Goal: Task Accomplishment & Management: Manage account settings

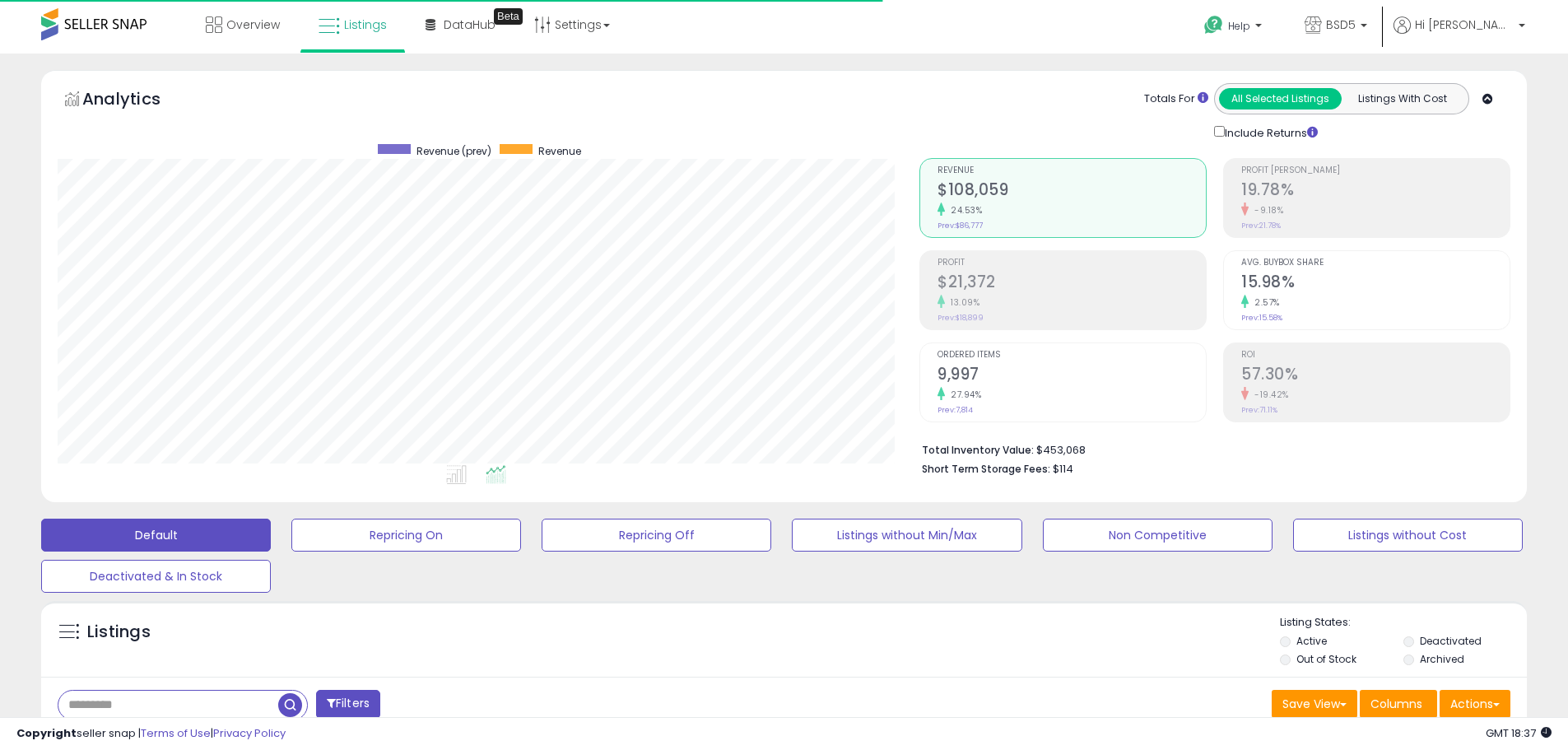
scroll to position [337, 862]
click at [112, 17] on span at bounding box center [93, 24] width 106 height 32
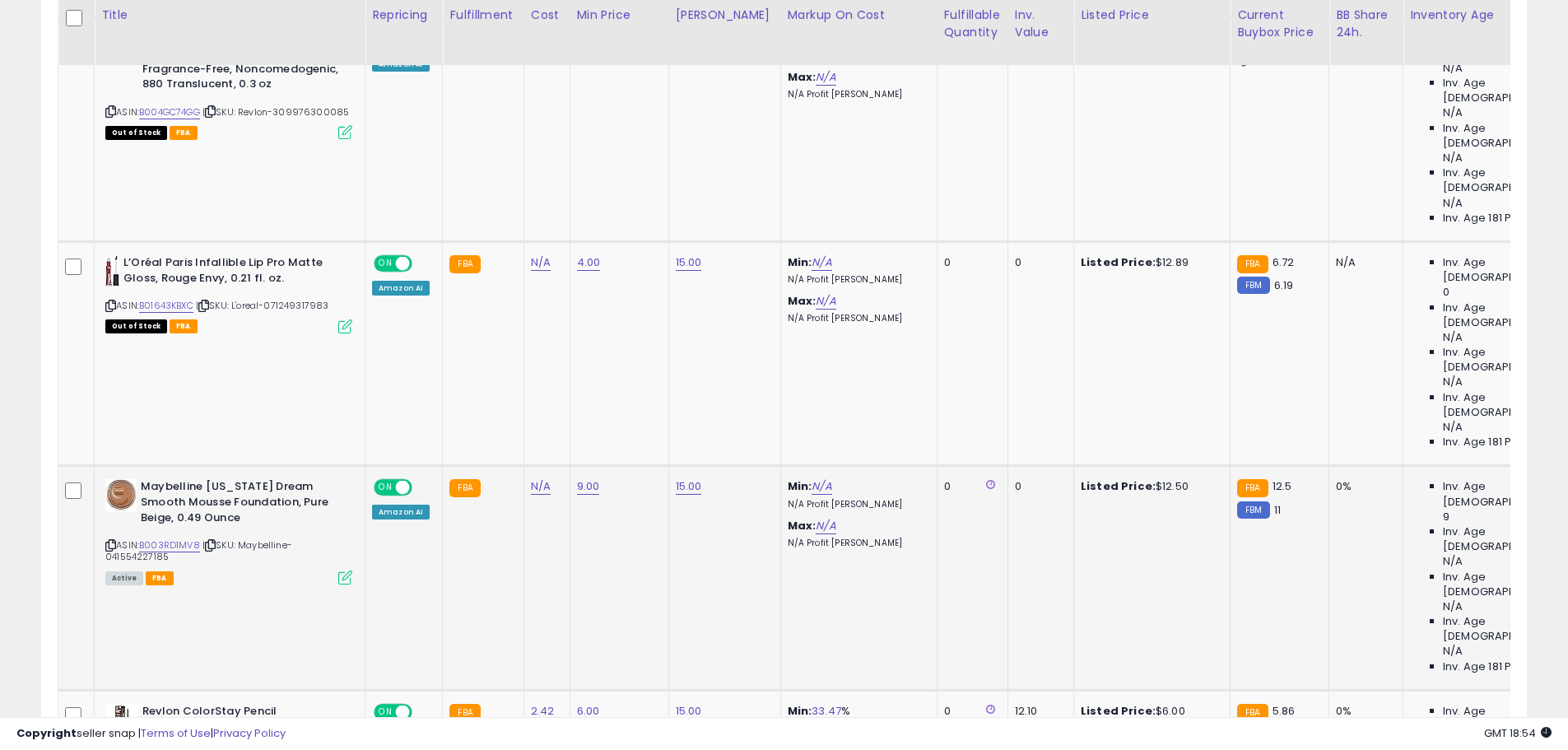
scroll to position [0, 6]
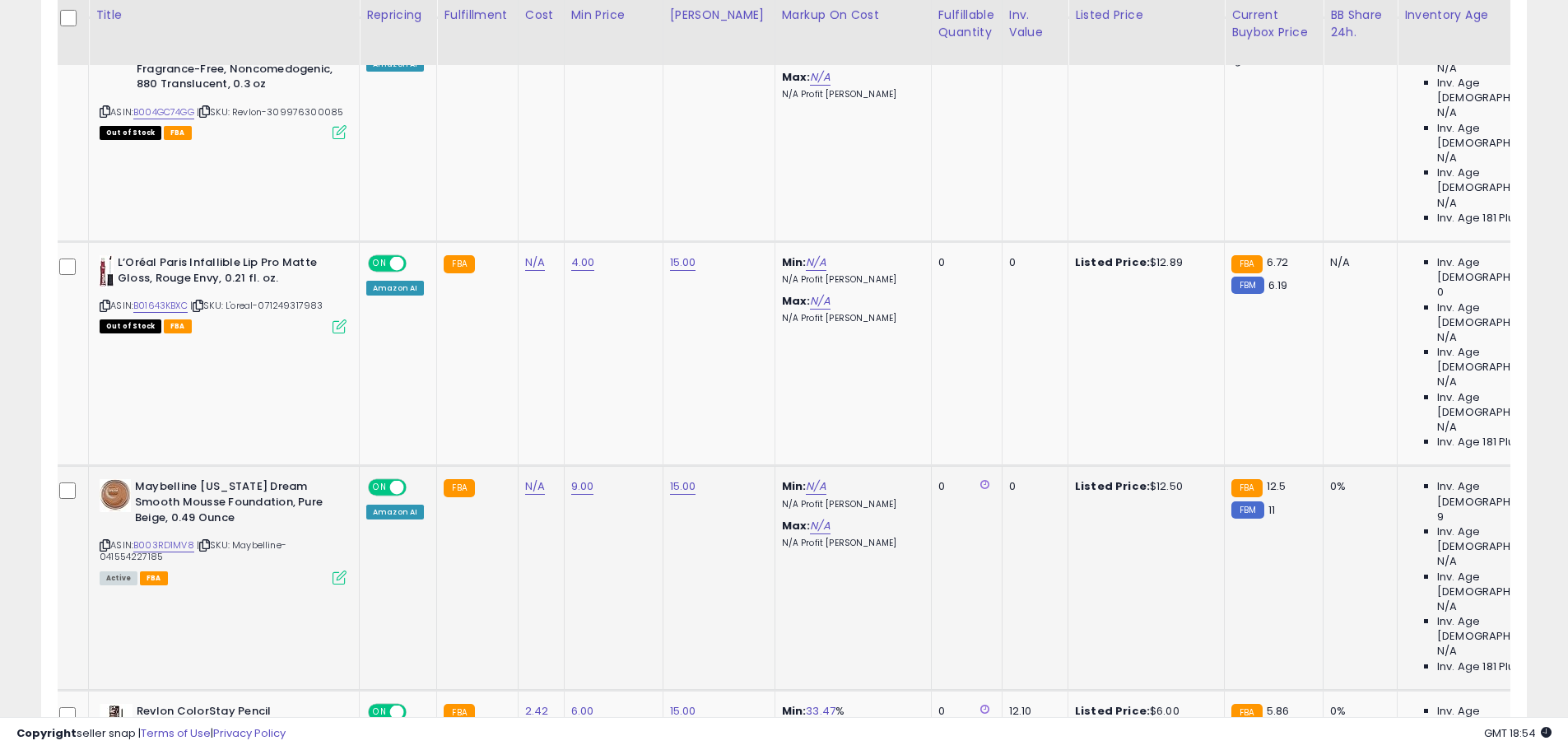
drag, startPoint x: 722, startPoint y: 360, endPoint x: 748, endPoint y: 252, distance: 111.1
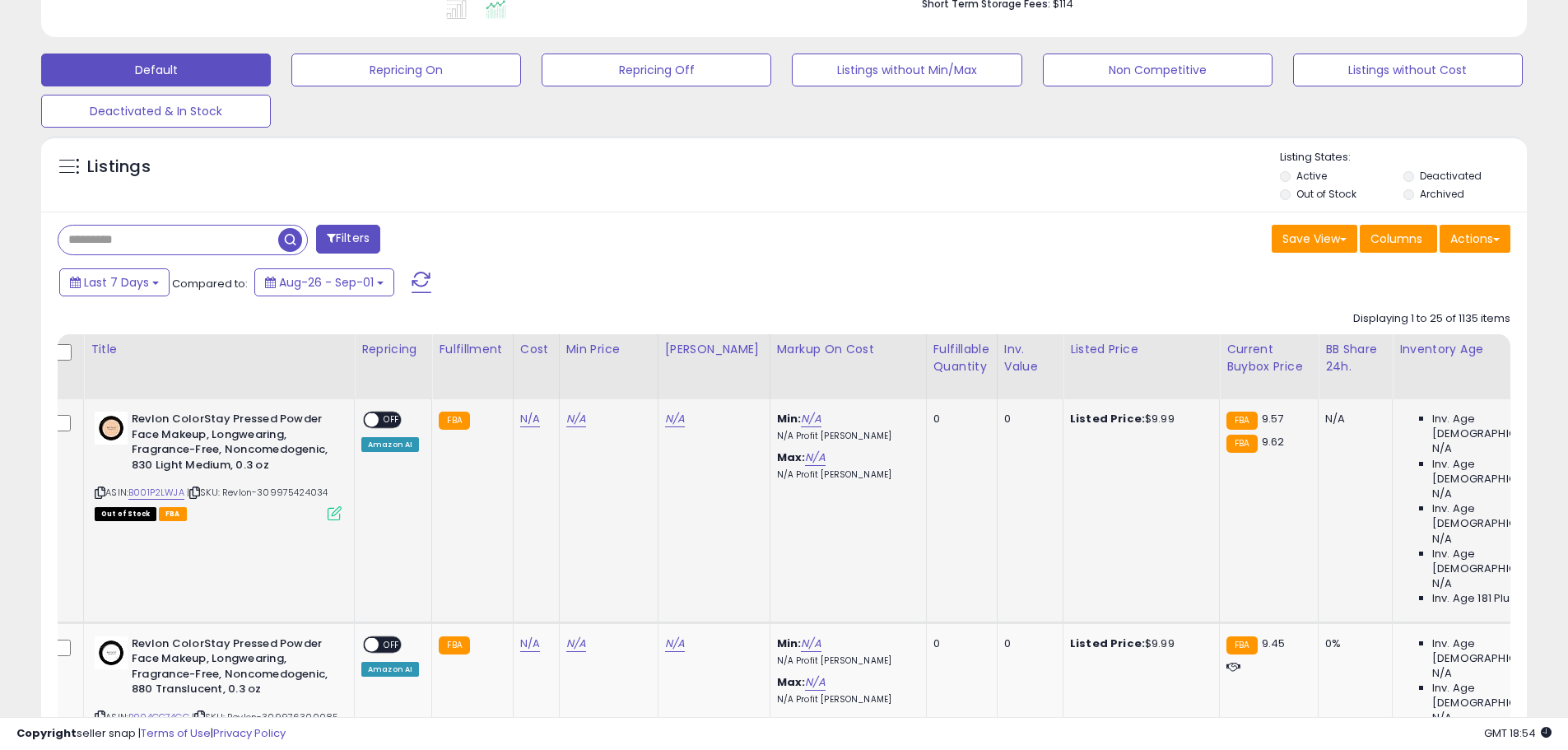
scroll to position [0, 0]
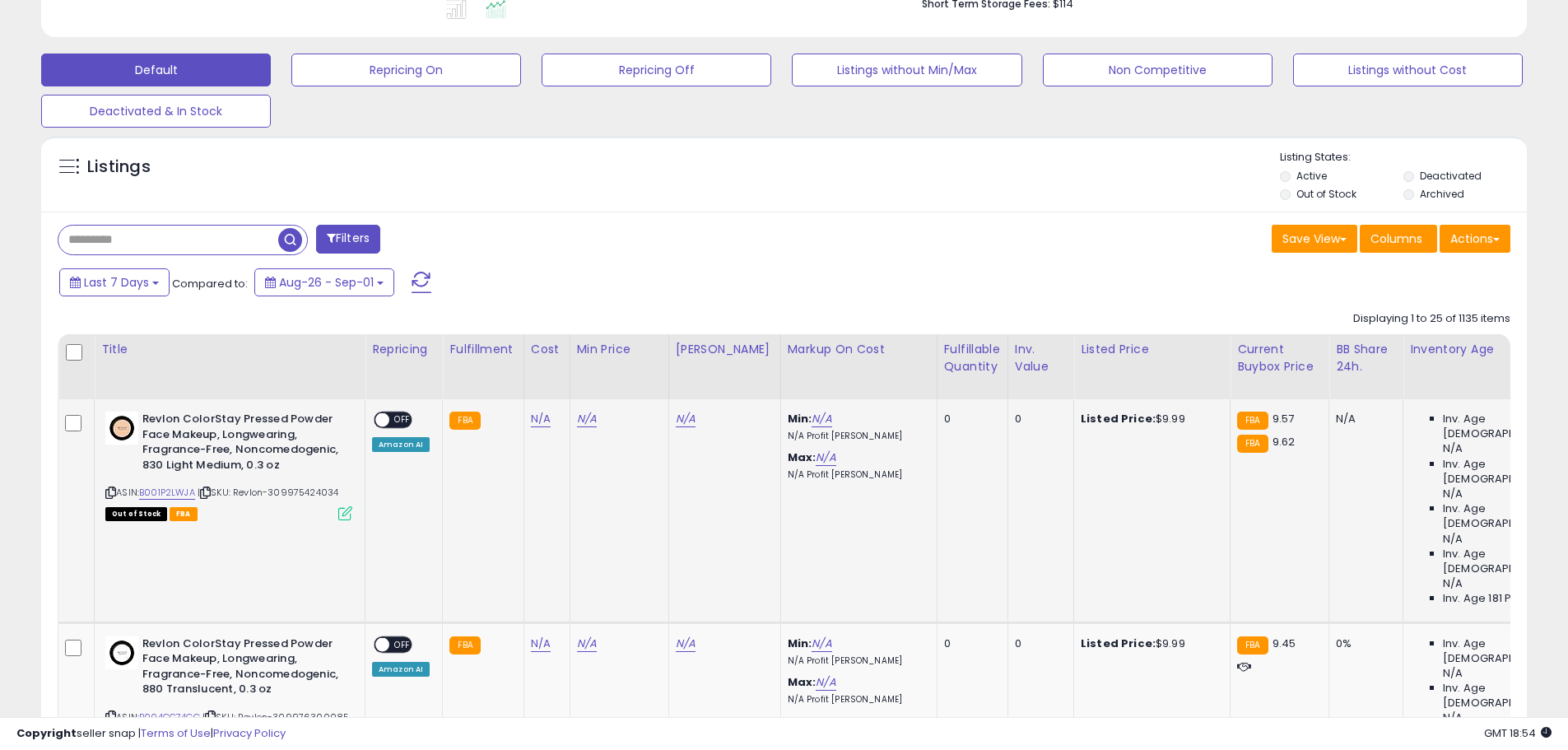
drag, startPoint x: 863, startPoint y: 476, endPoint x: 560, endPoint y: 476, distance: 303.0
click at [1022, 367] on div "Inv. value" at bounding box center [1040, 358] width 52 height 35
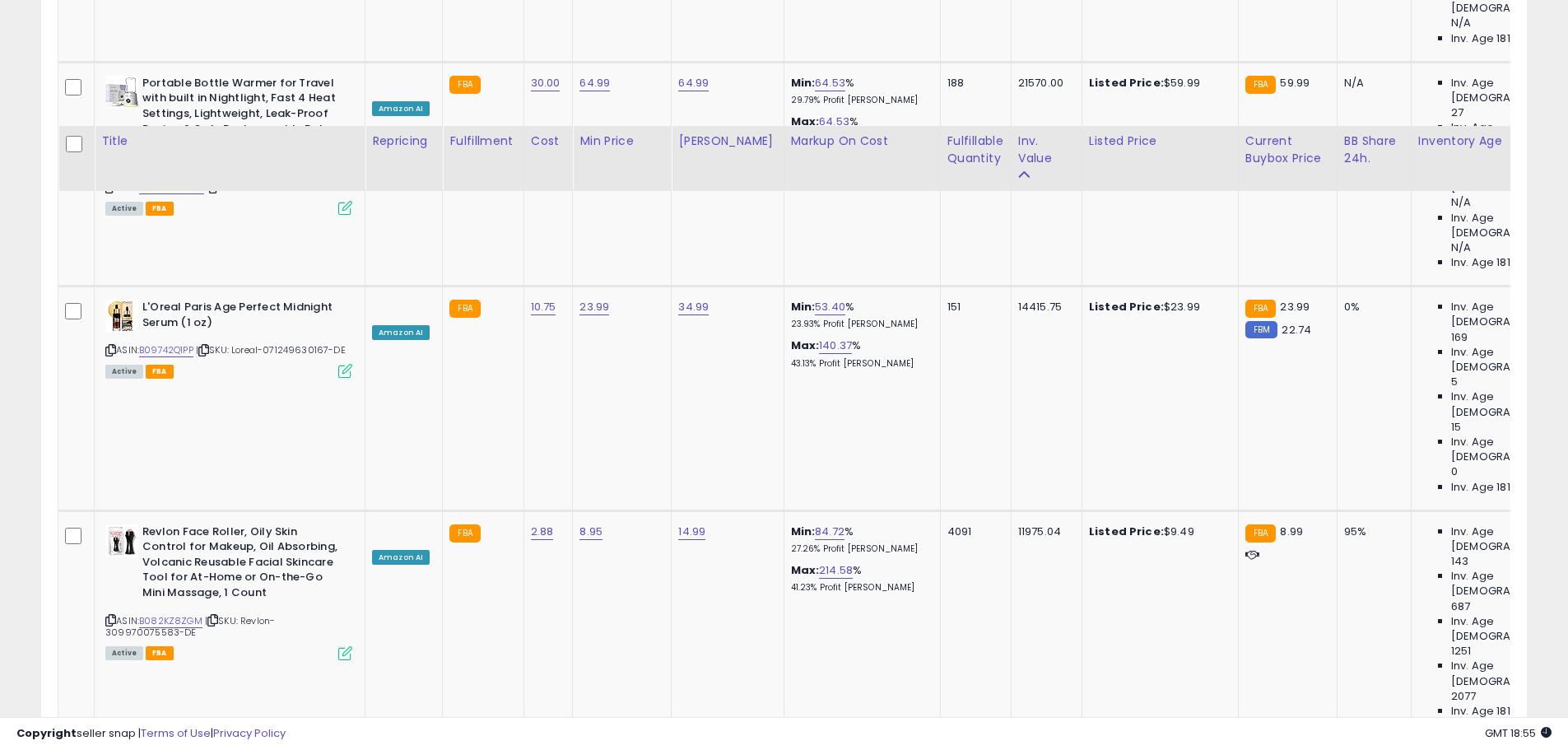
scroll to position [2028, 0]
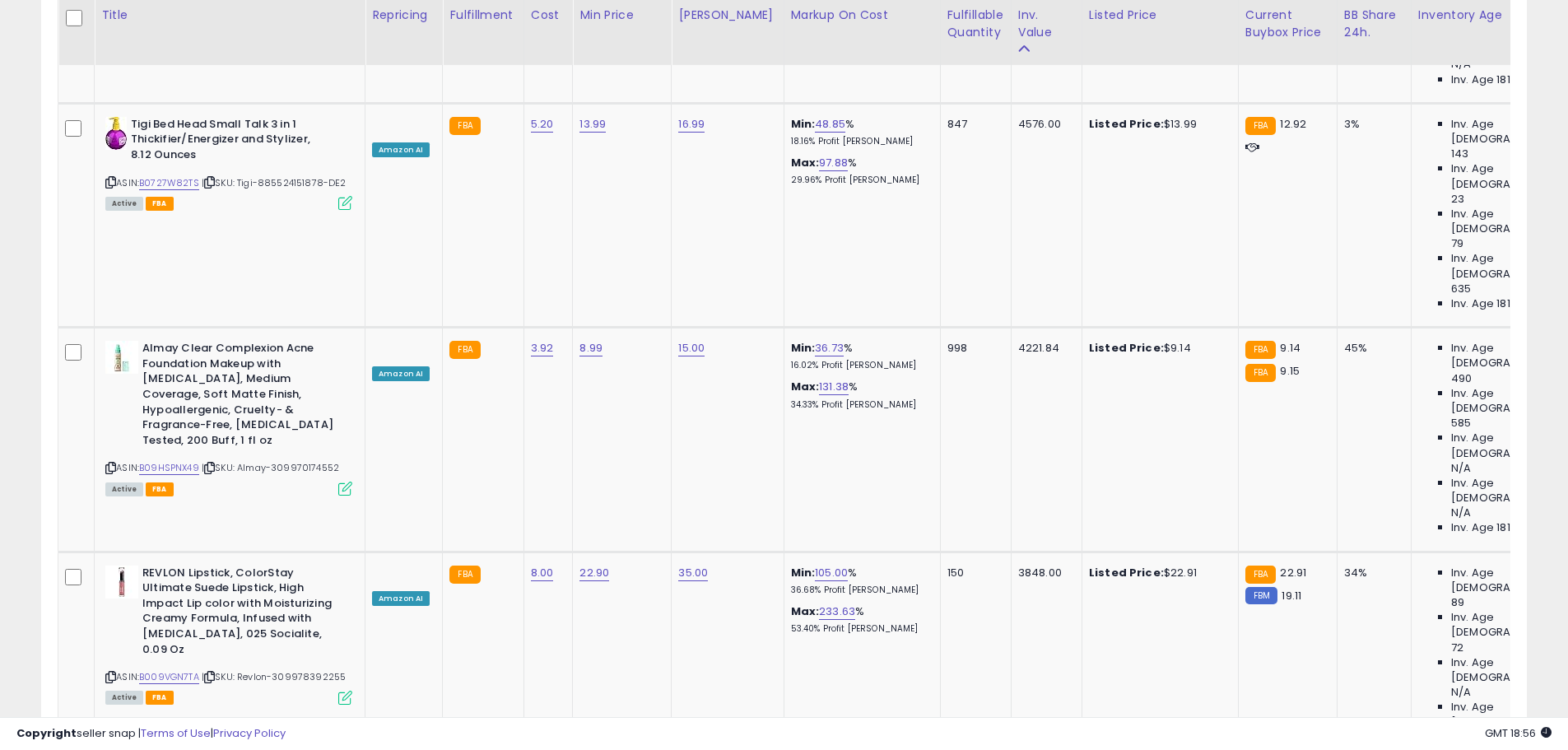
scroll to position [3677, 0]
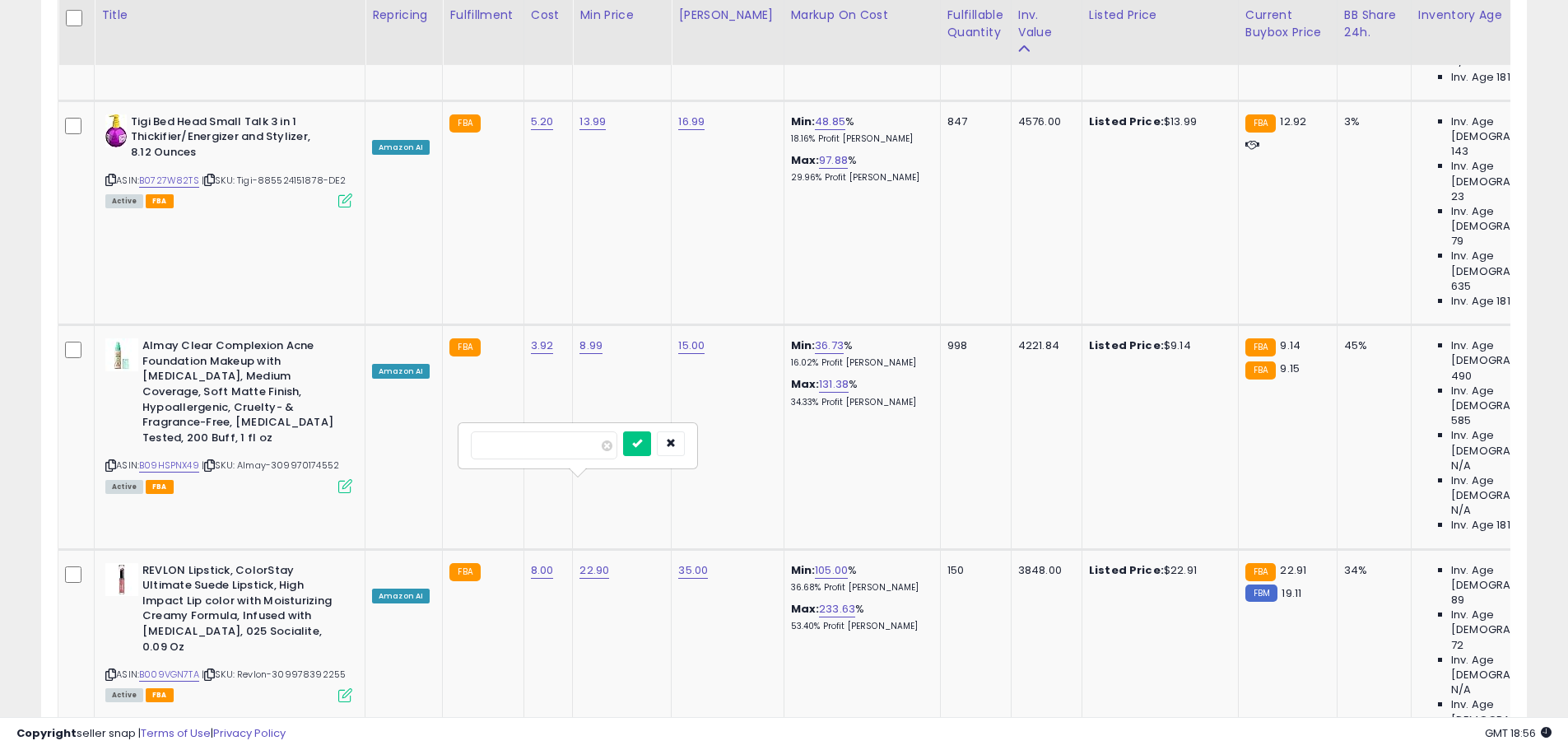
drag, startPoint x: 490, startPoint y: 443, endPoint x: 494, endPoint y: 456, distance: 13.6
click at [494, 456] on input "*****" at bounding box center [544, 445] width 147 height 28
type input "*****"
click at [651, 436] on button "submit" at bounding box center [636, 444] width 28 height 24
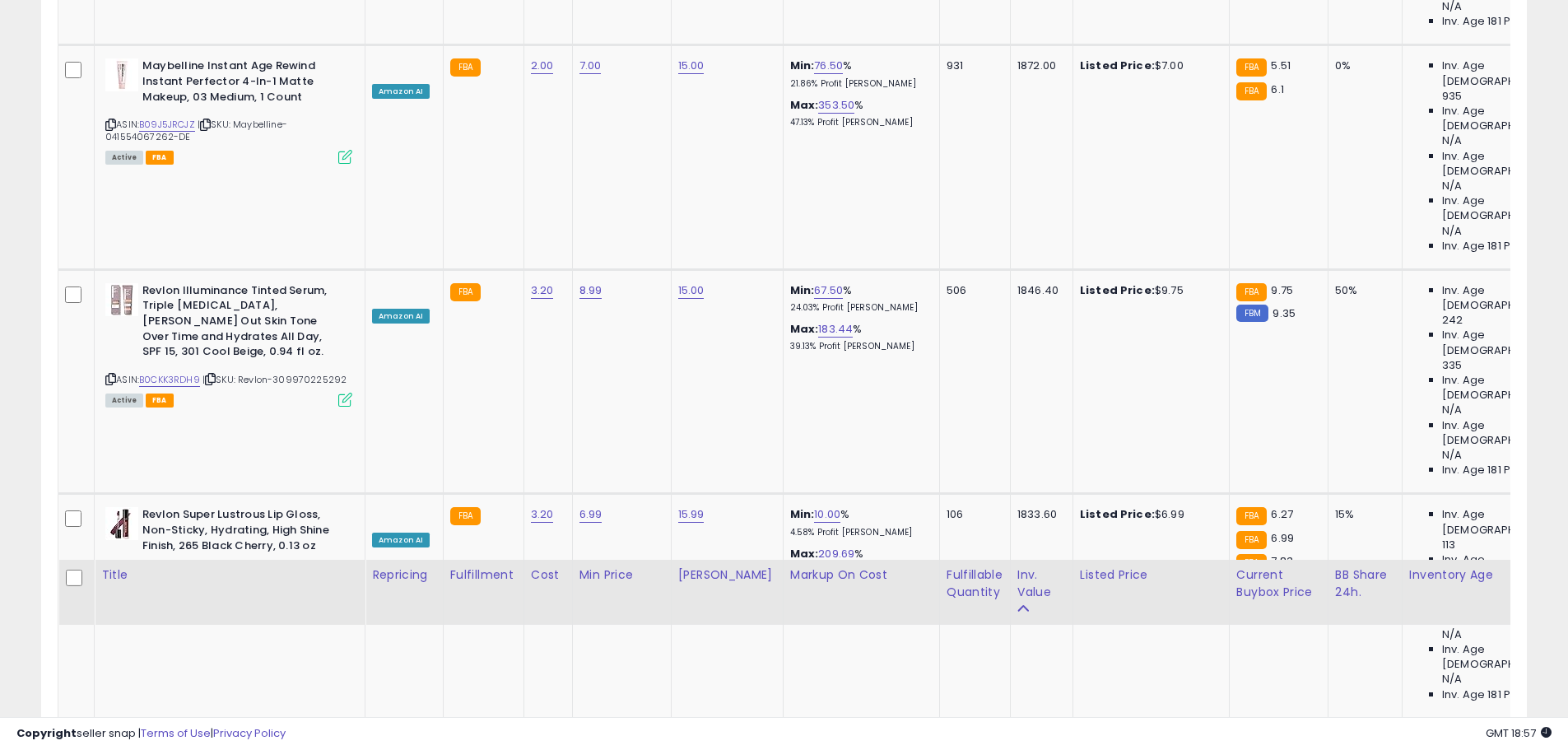
scroll to position [3619, 0]
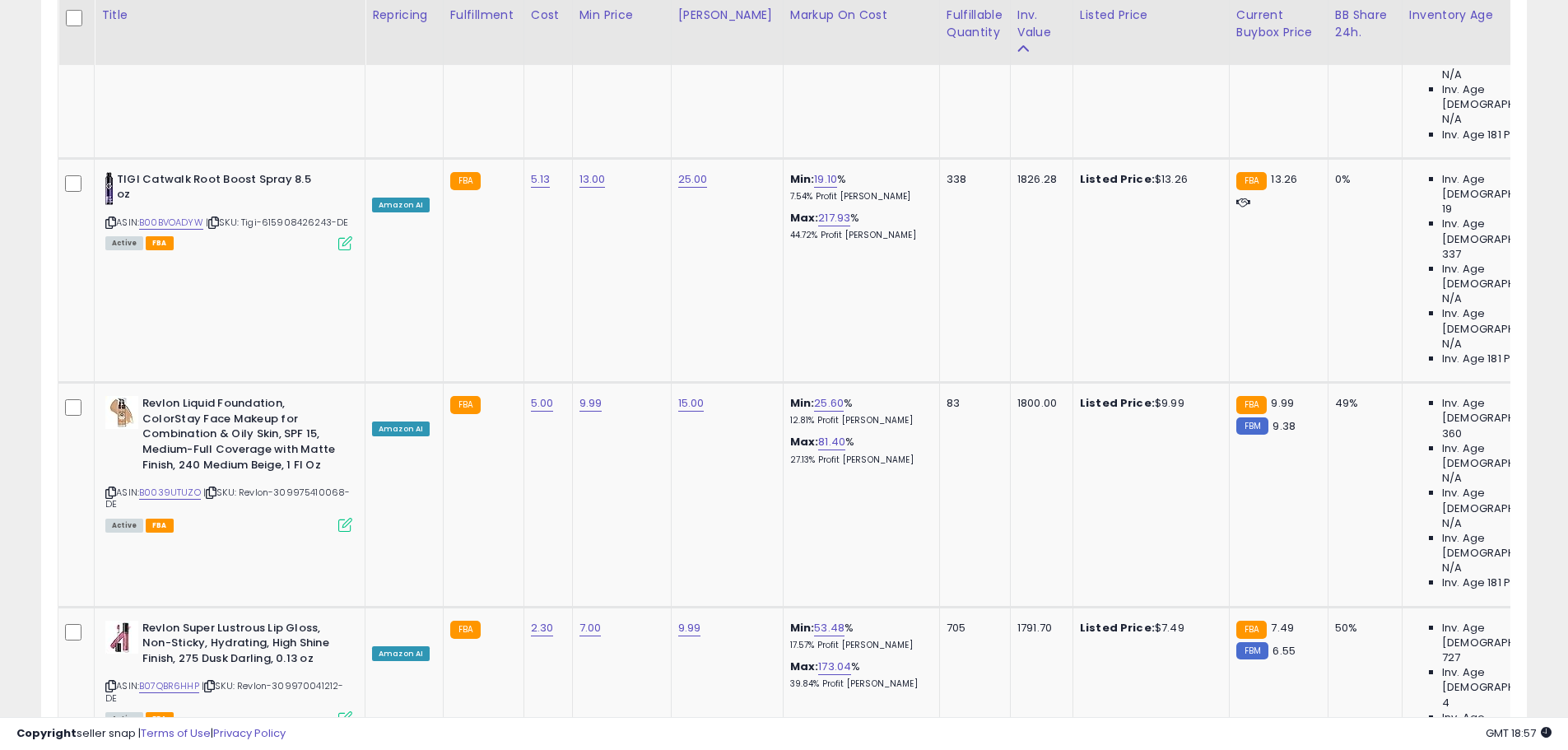
drag, startPoint x: 986, startPoint y: 445, endPoint x: 972, endPoint y: 651, distance: 206.5
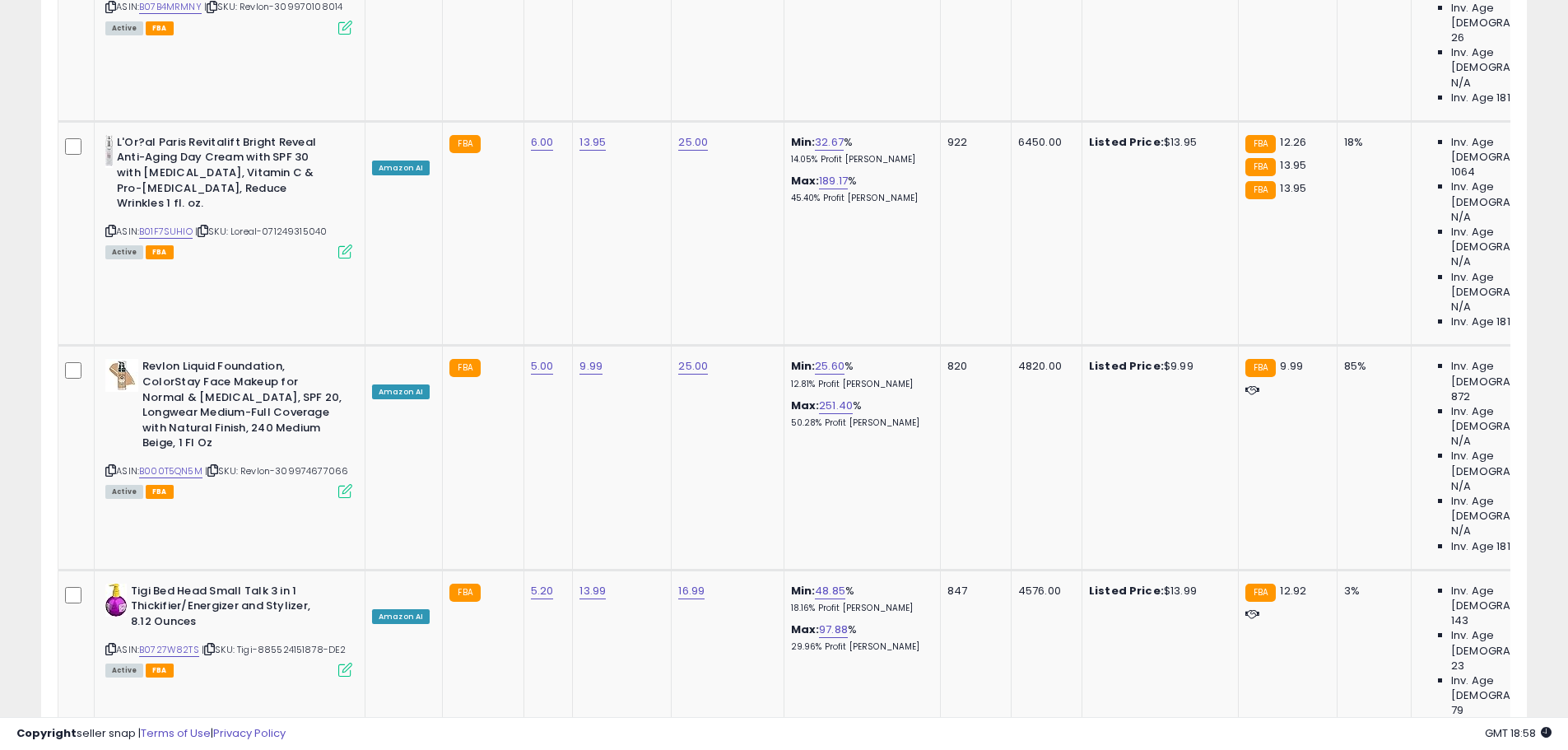
scroll to position [3677, 0]
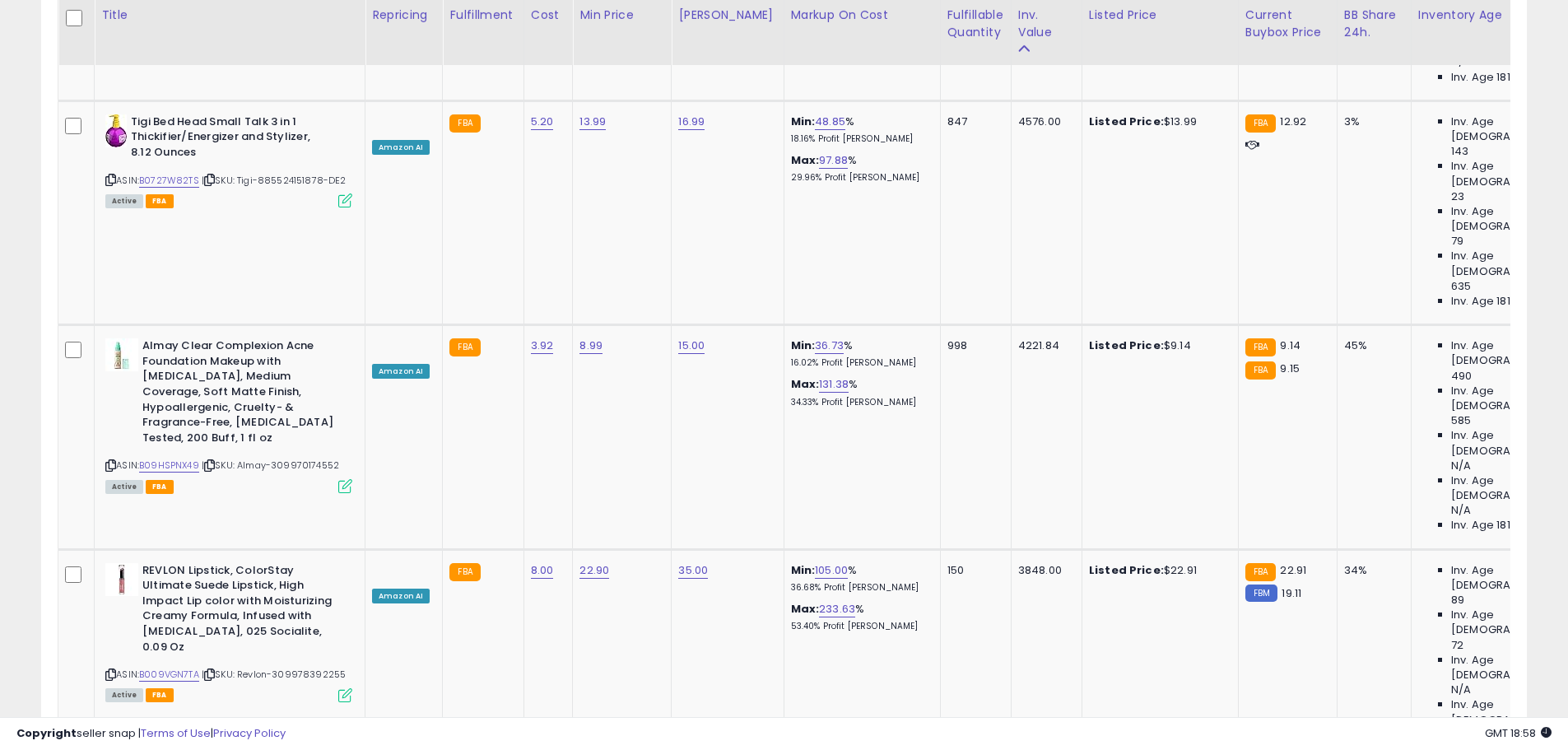
drag, startPoint x: 1005, startPoint y: 344, endPoint x: 1028, endPoint y: 560, distance: 217.2
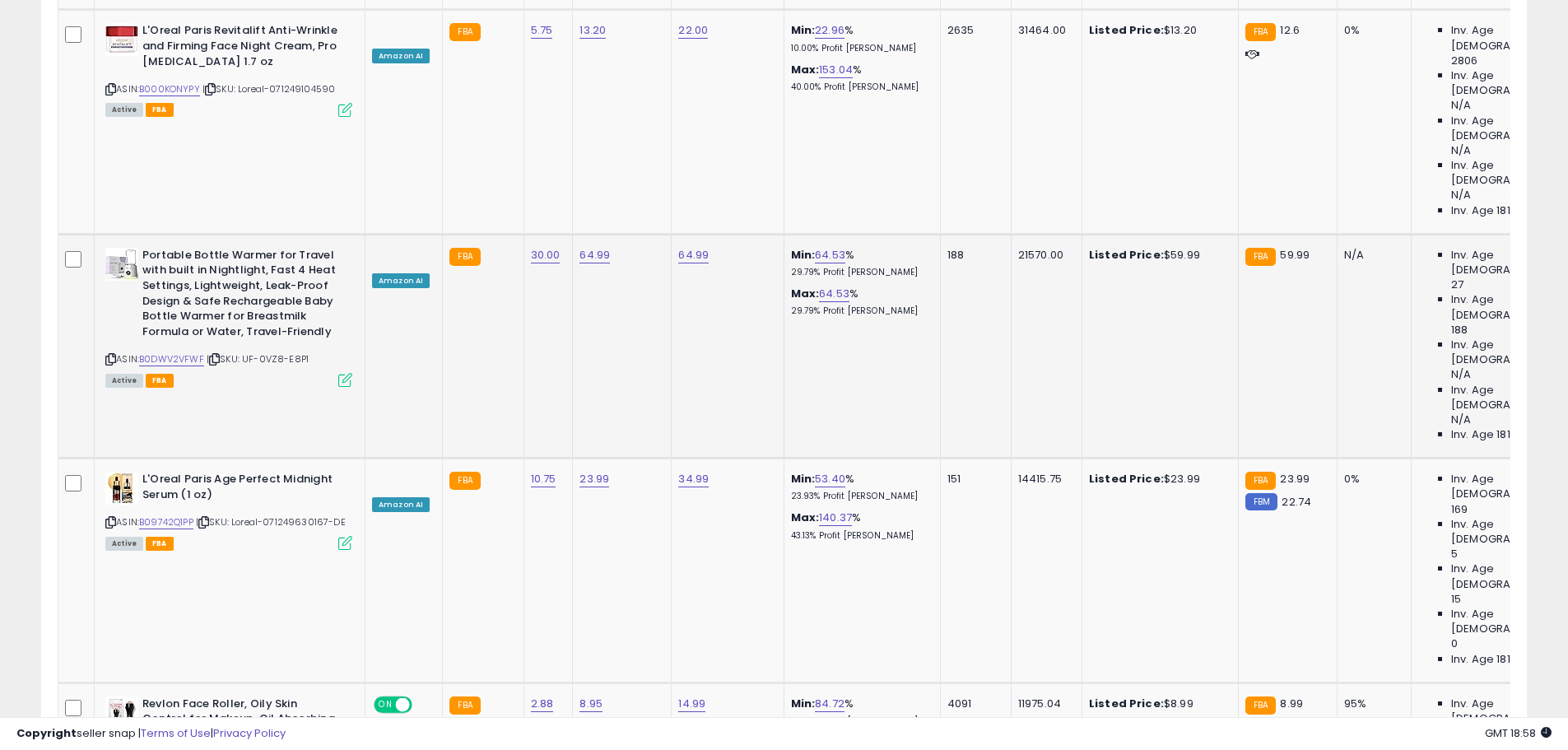
scroll to position [0, 0]
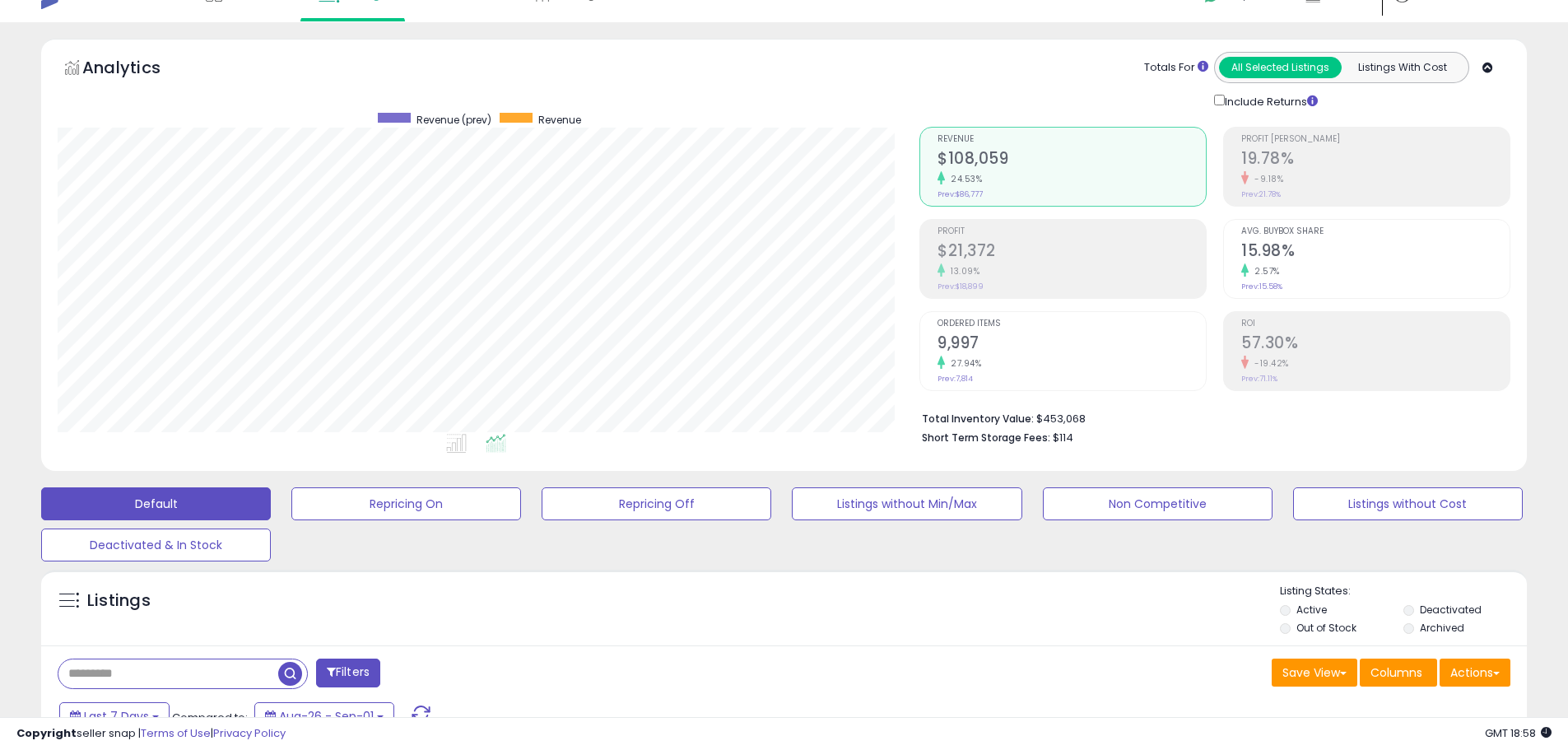
drag, startPoint x: 1032, startPoint y: 579, endPoint x: 1024, endPoint y: 322, distance: 257.1
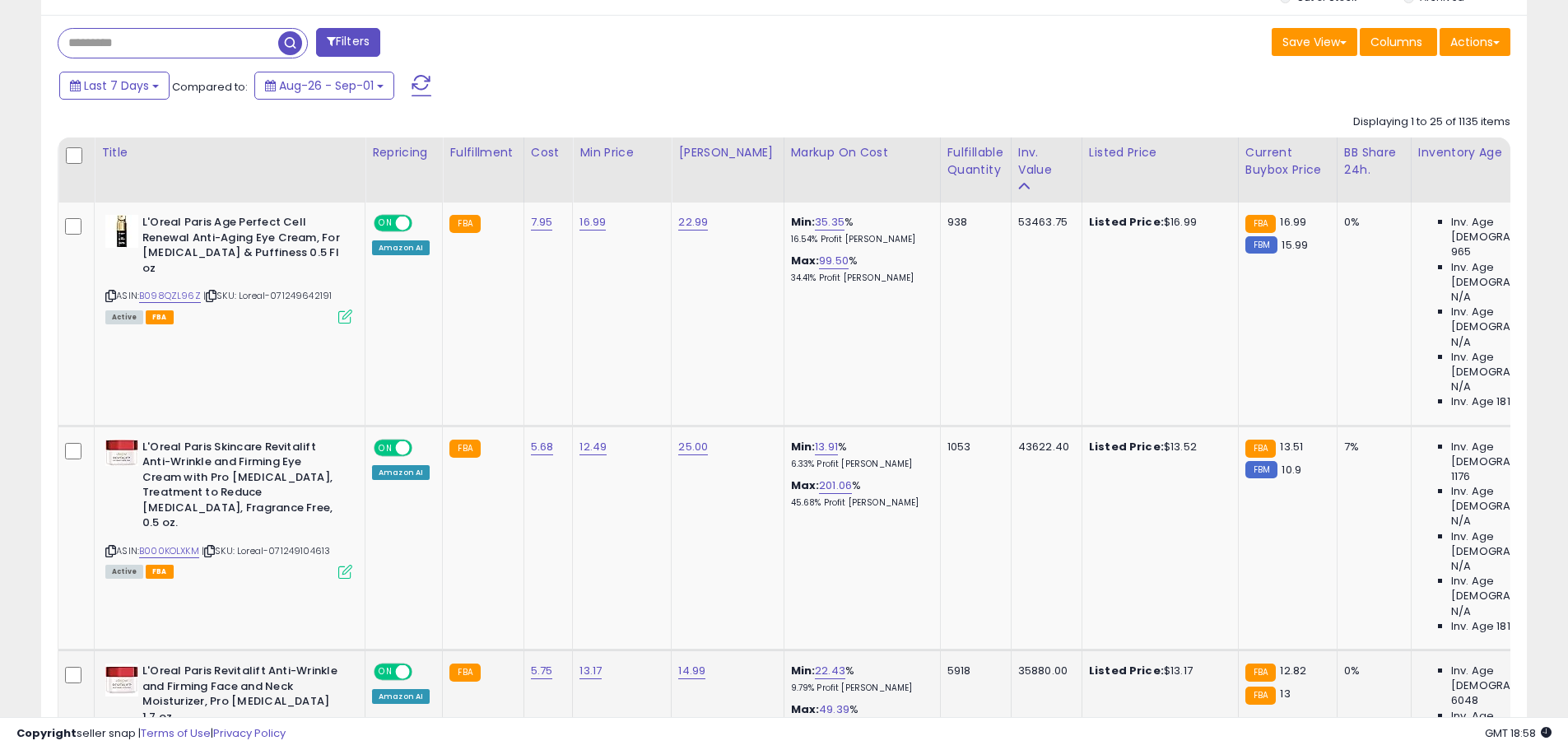
scroll to position [740, 0]
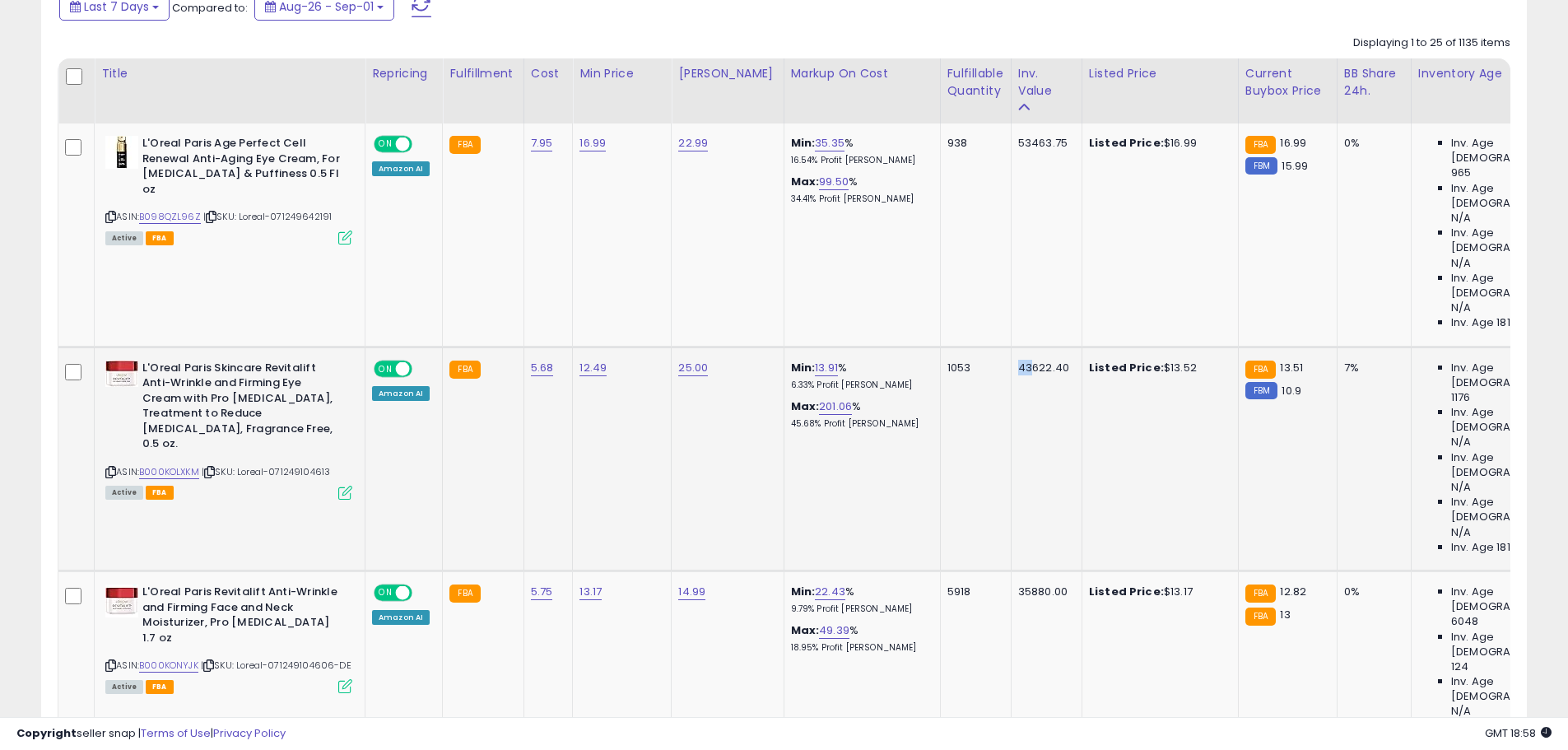
drag, startPoint x: 1014, startPoint y: 260, endPoint x: 995, endPoint y: 260, distance: 19.0
click at [1010, 347] on td "43622.40" at bounding box center [1045, 458] width 71 height 224
drag, startPoint x: 1010, startPoint y: 142, endPoint x: 1000, endPoint y: 142, distance: 10.0
click at [1010, 142] on td "53463.75" at bounding box center [1045, 234] width 71 height 223
drag, startPoint x: 1014, startPoint y: 403, endPoint x: 1000, endPoint y: 405, distance: 14.1
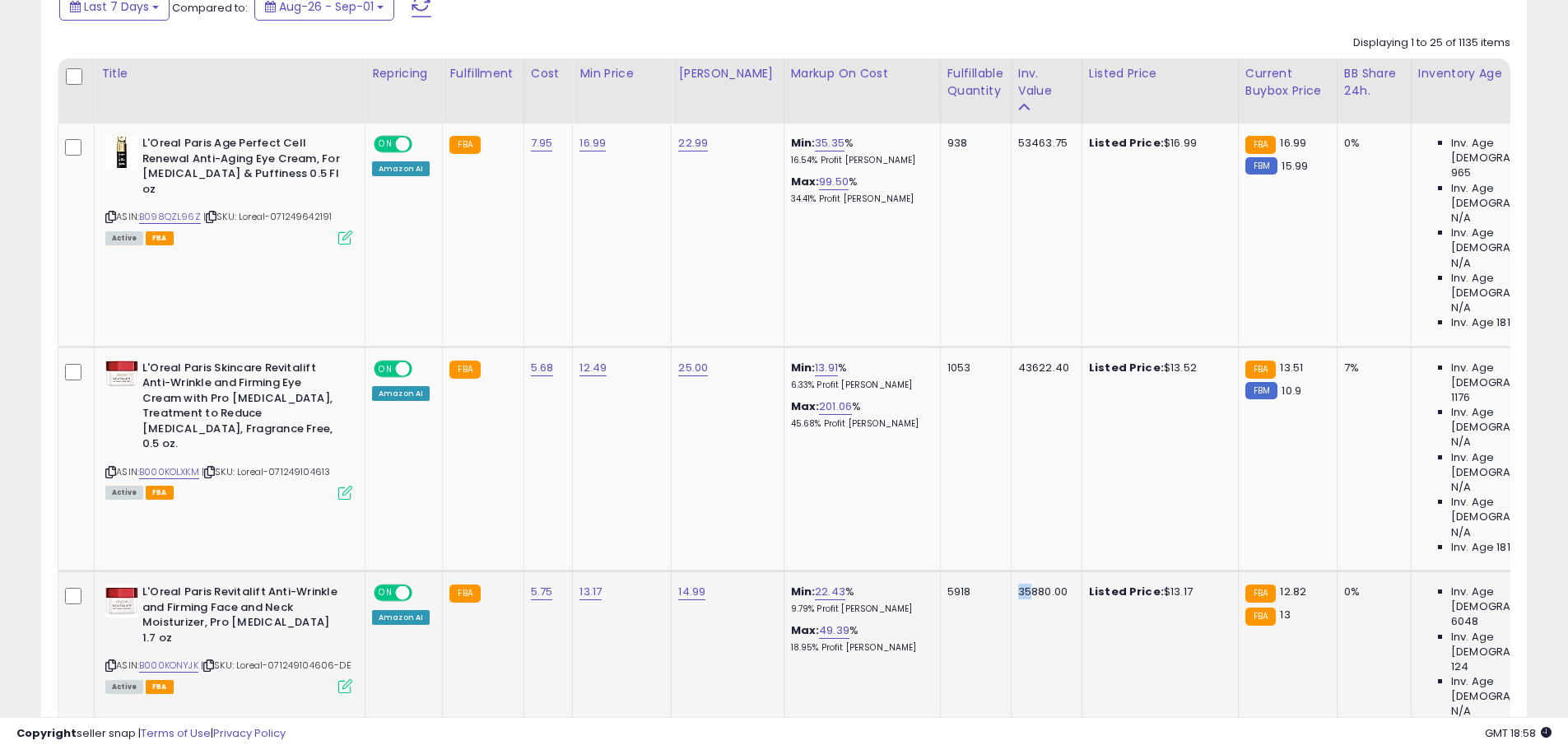
click at [1010, 570] on td "35880.00" at bounding box center [1045, 682] width 71 height 224
drag, startPoint x: 1009, startPoint y: 650, endPoint x: 994, endPoint y: 654, distance: 15.5
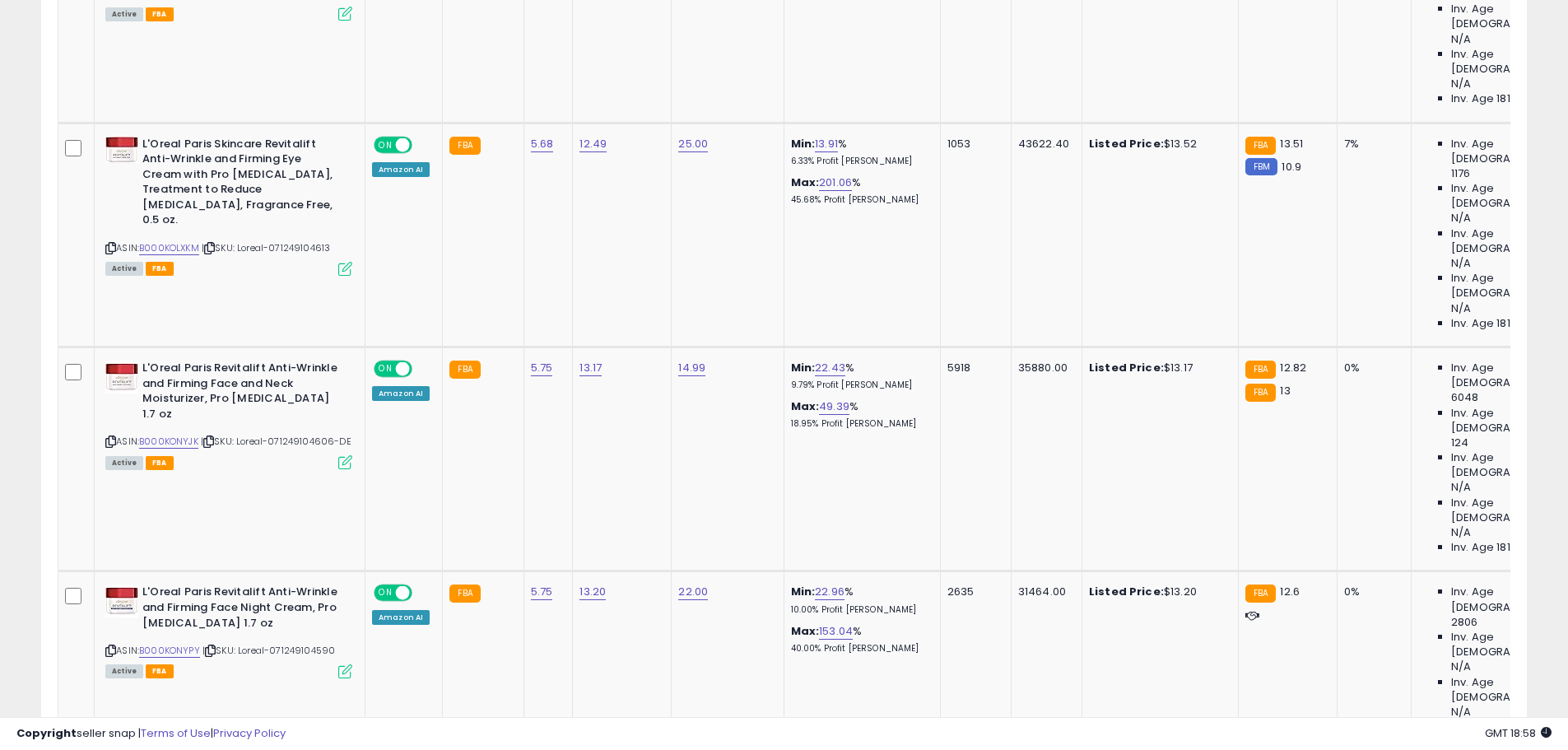
scroll to position [987, 0]
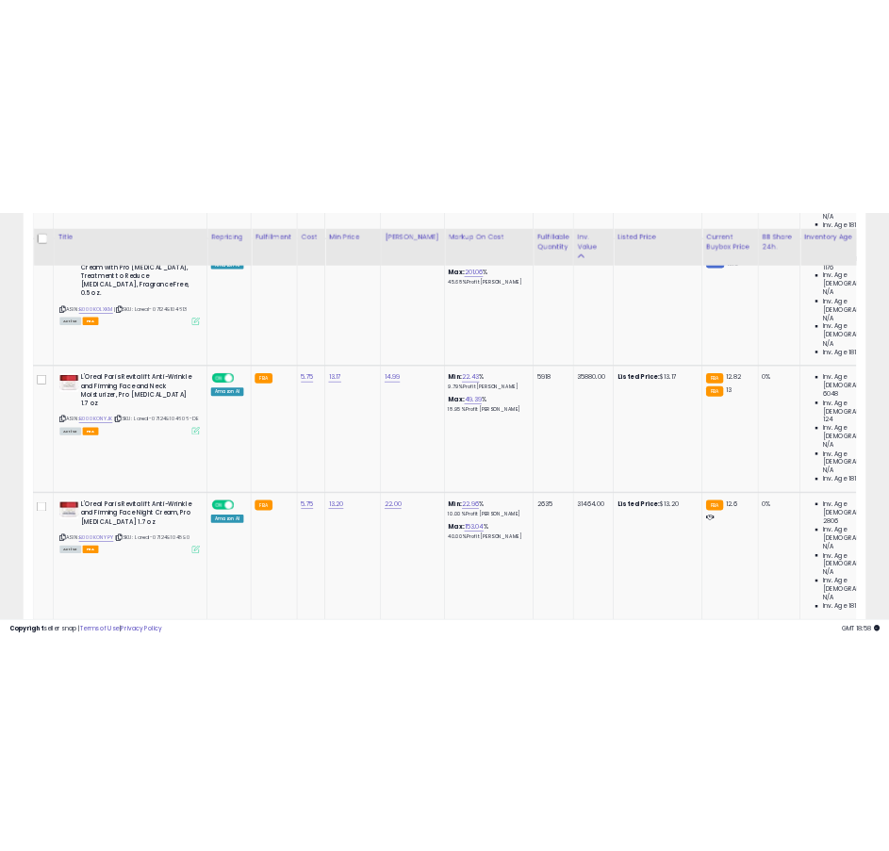
scroll to position [1225, 0]
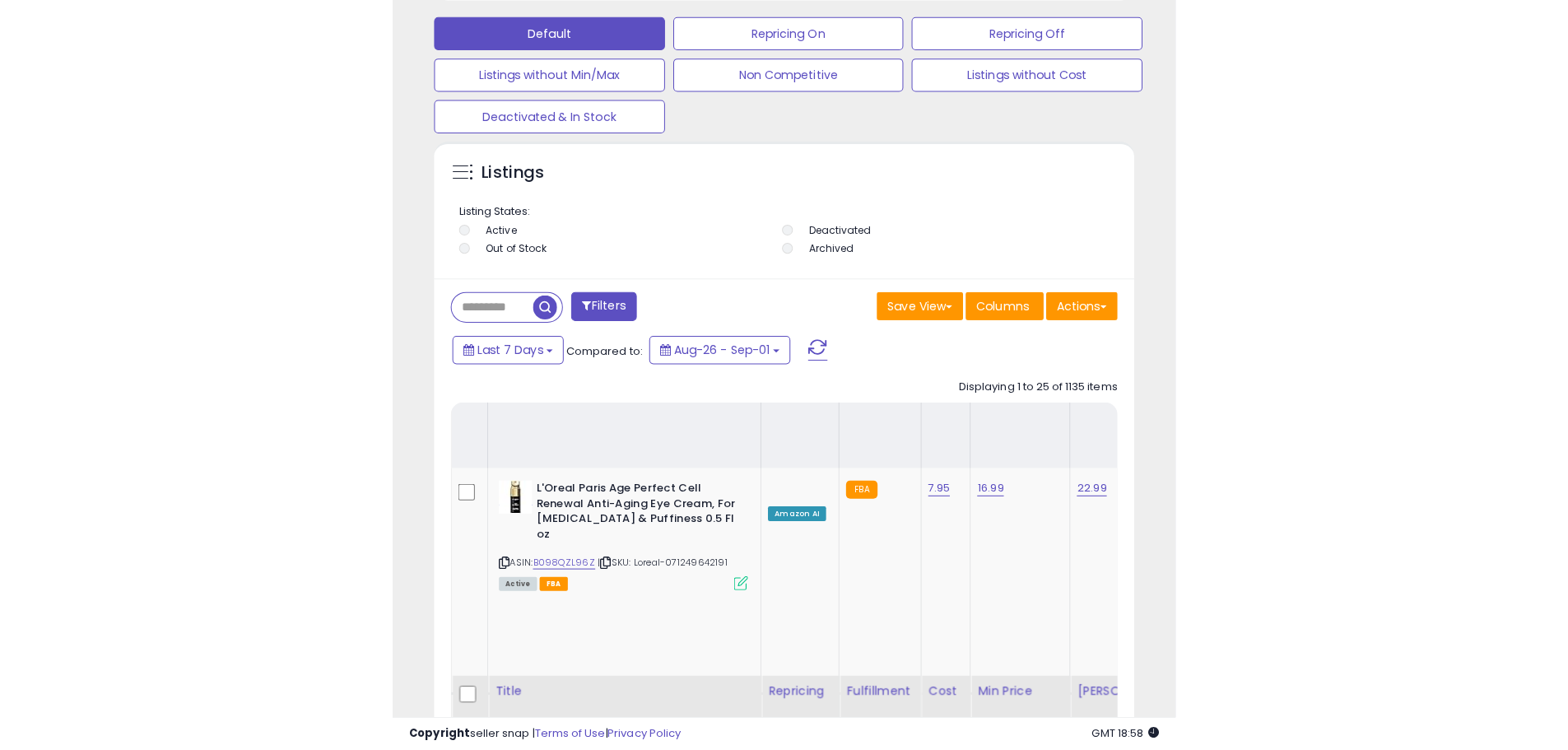
scroll to position [337, 862]
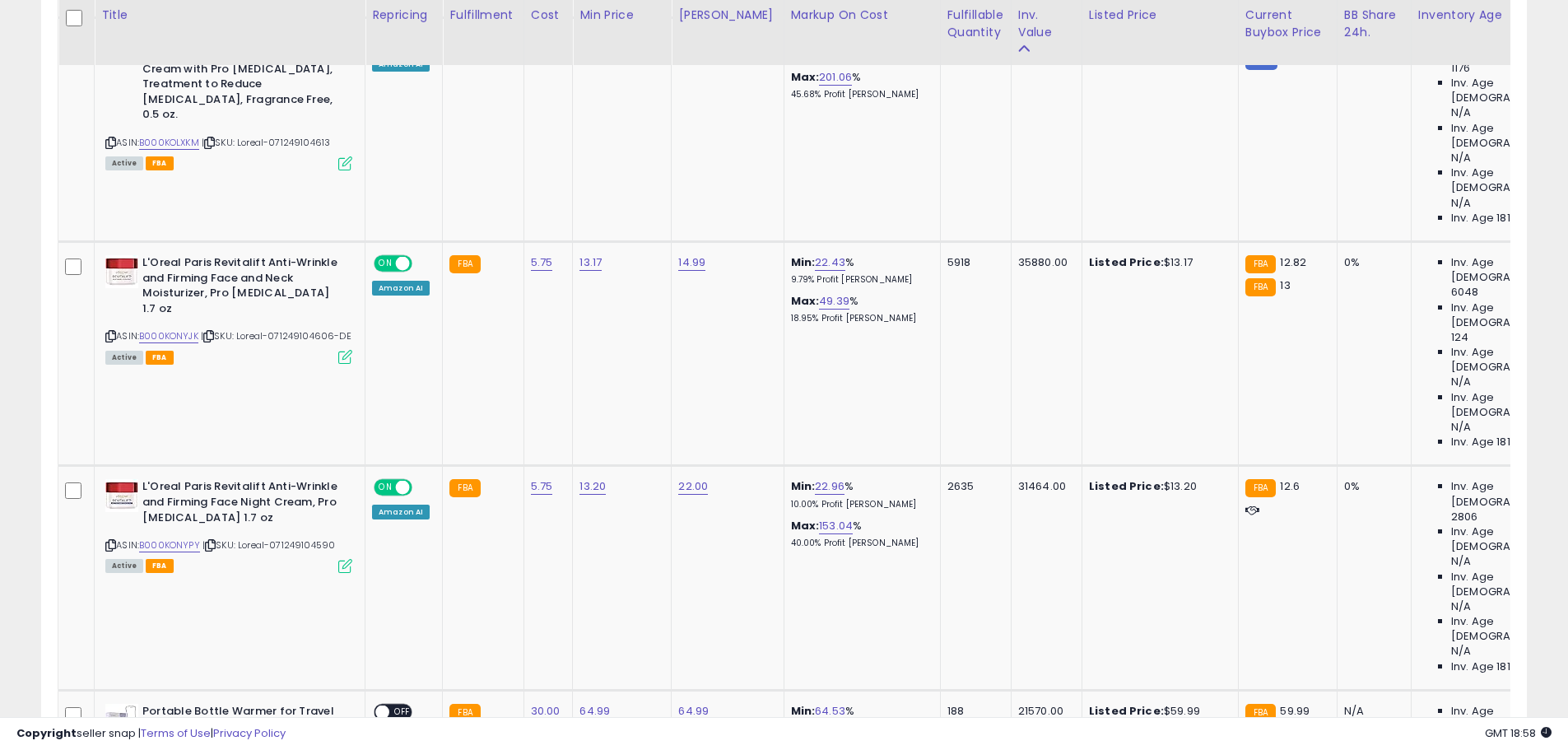
click at [501, 445] on input "*****" at bounding box center [544, 444] width 147 height 28
type input "*****"
click at [651, 440] on button "submit" at bounding box center [636, 442] width 28 height 24
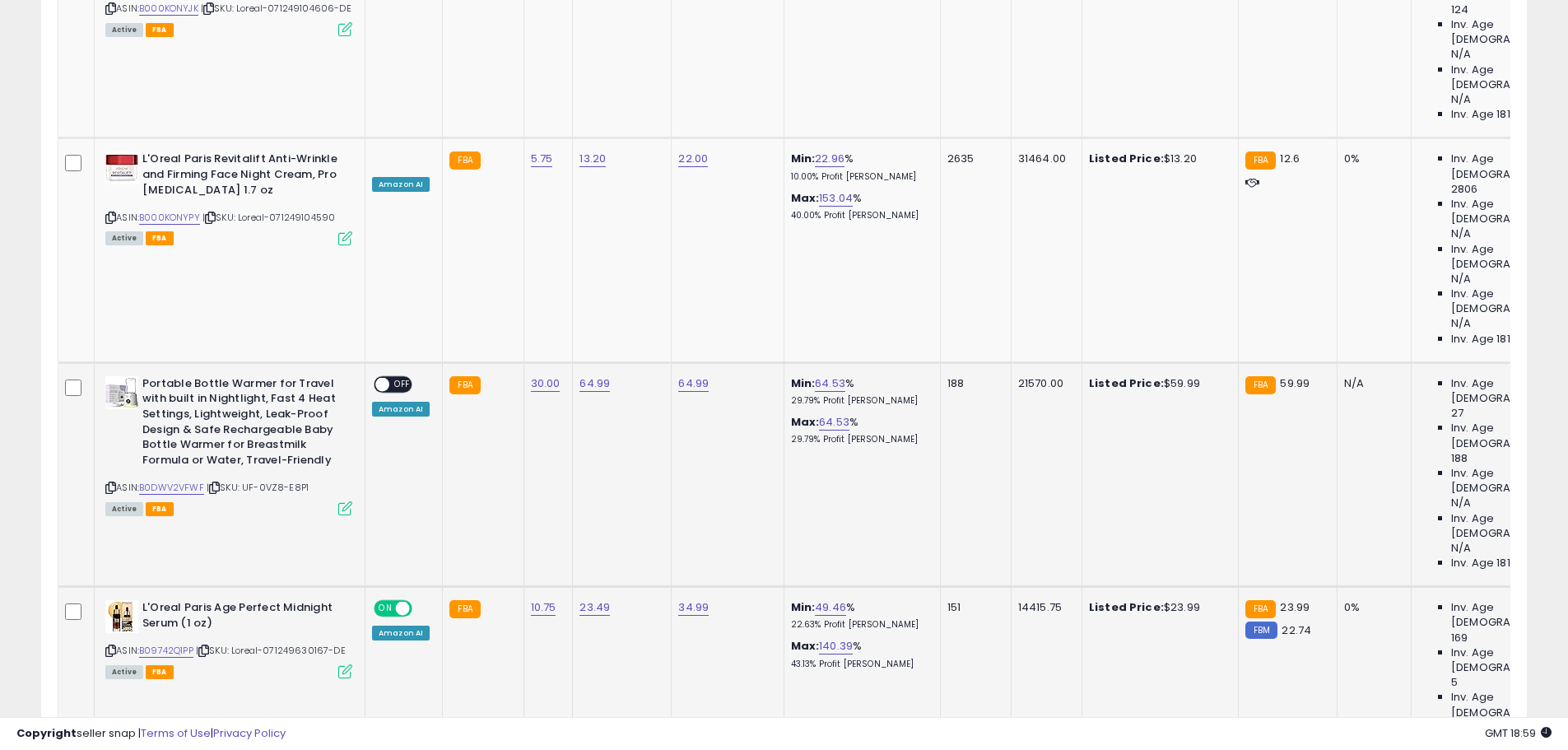
scroll to position [1399, 0]
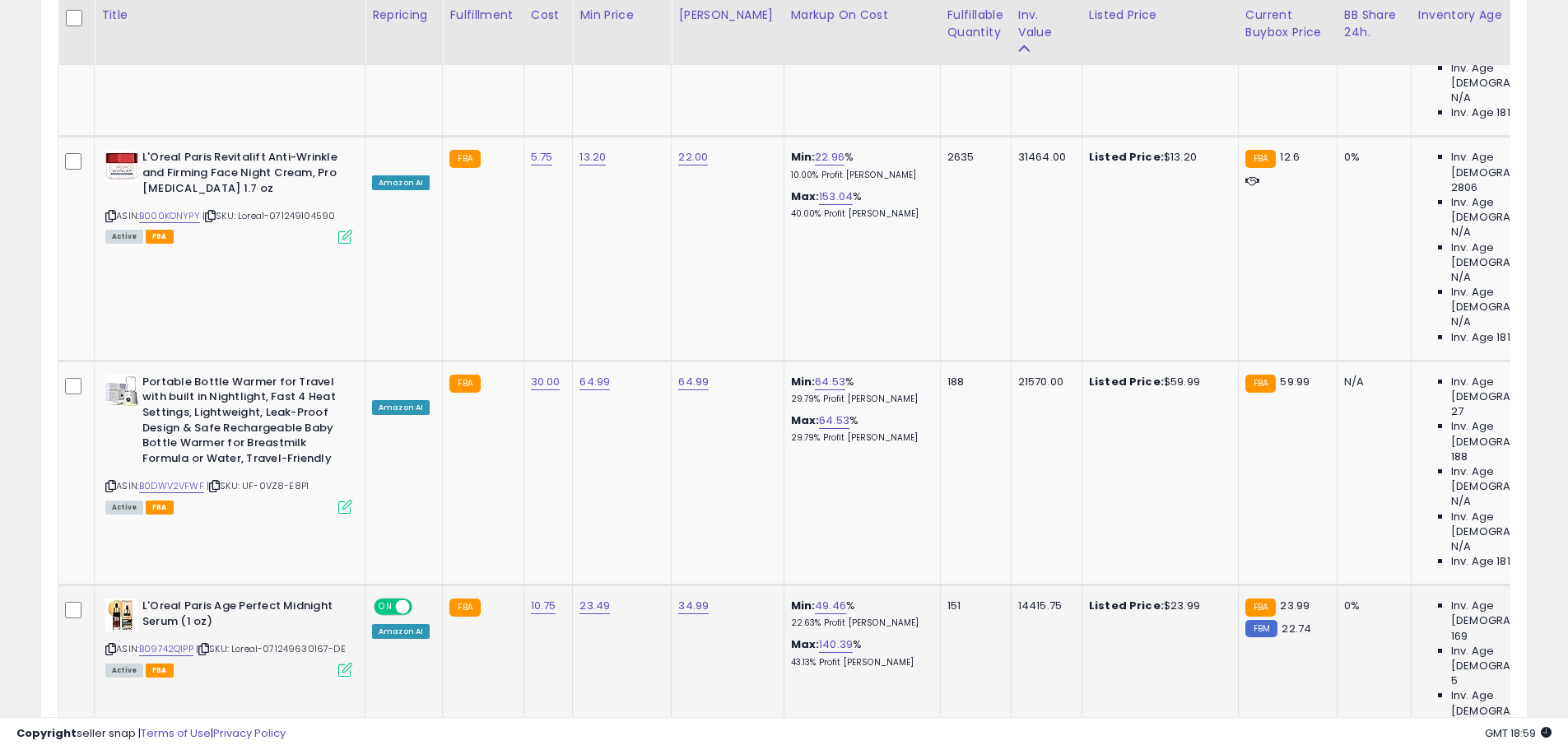
type input "****"
click button "submit" at bounding box center [634, 383] width 28 height 24
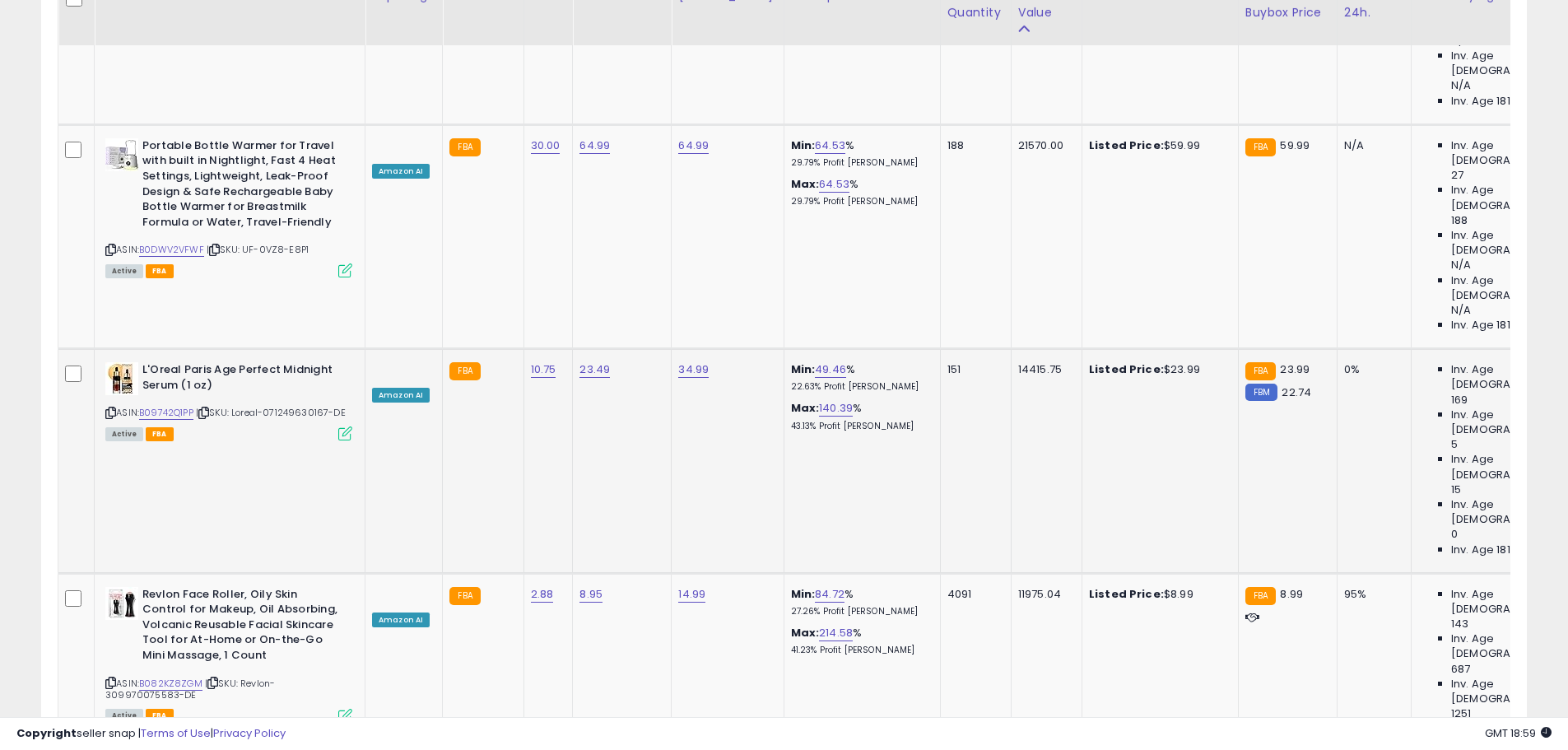
scroll to position [1646, 0]
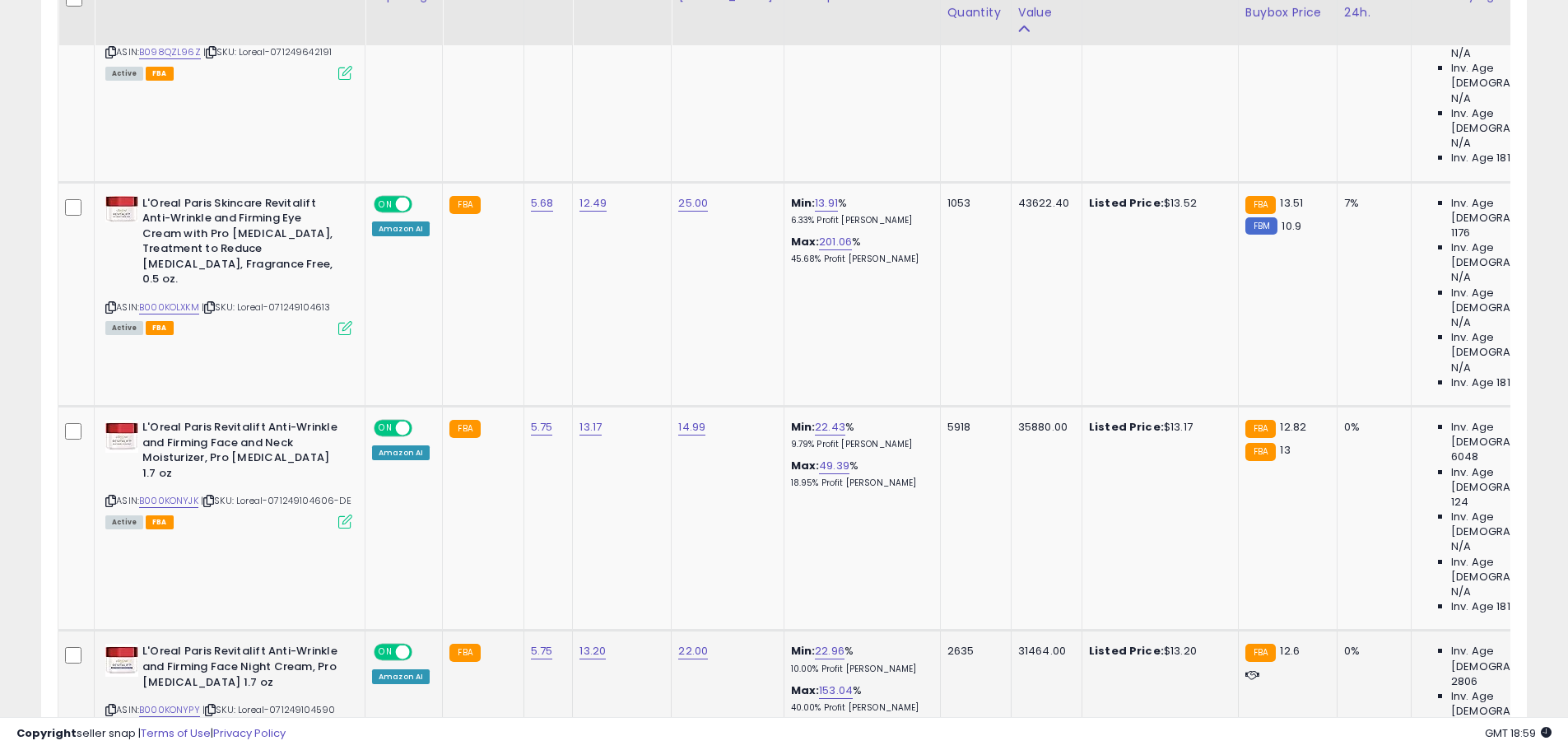
scroll to position [823, 0]
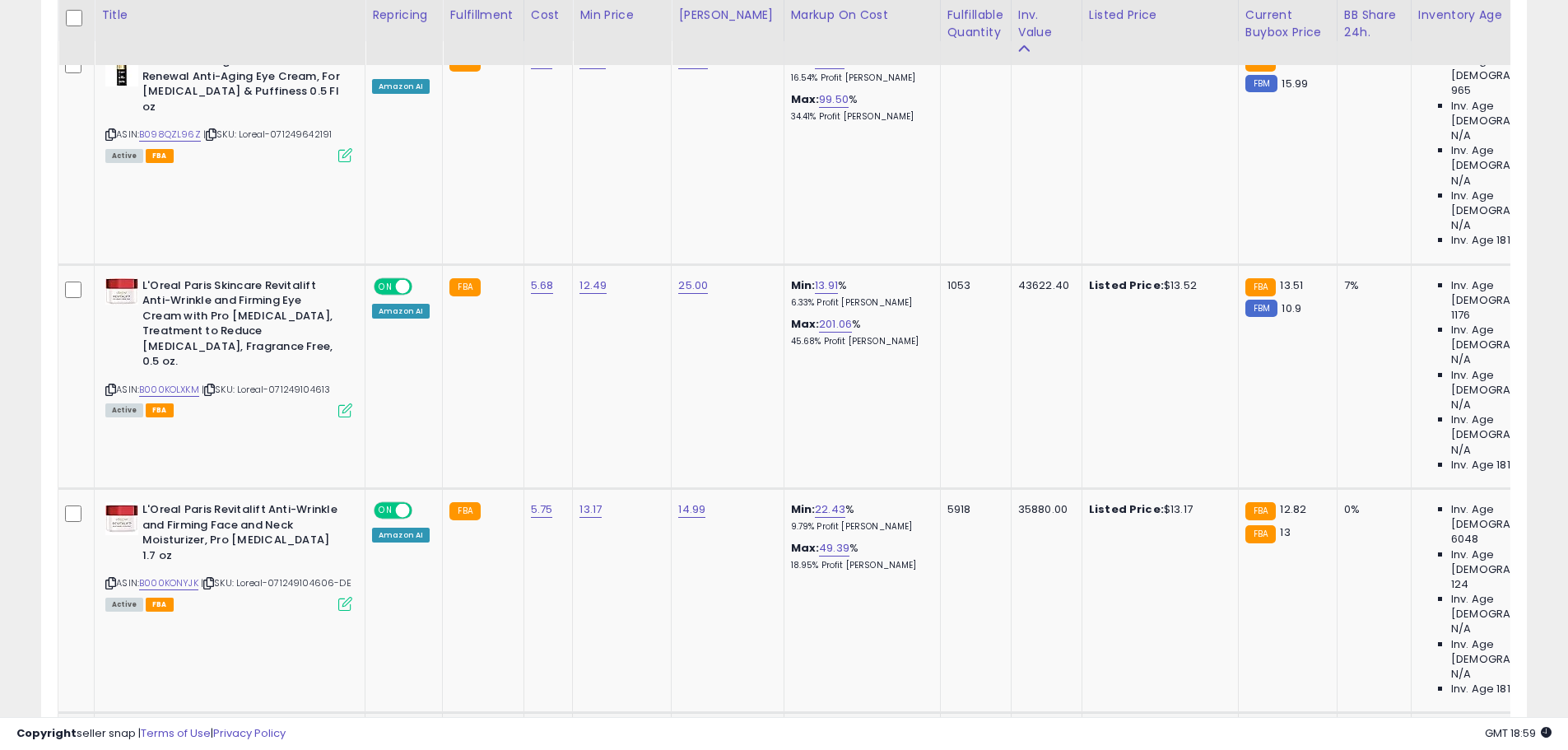
click at [581, 725] on link "13.20" at bounding box center [593, 733] width 26 height 17
click at [546, 417] on input "*****" at bounding box center [542, 412] width 147 height 28
click at [546, 416] on input "*****" at bounding box center [542, 412] width 147 height 28
type input "*****"
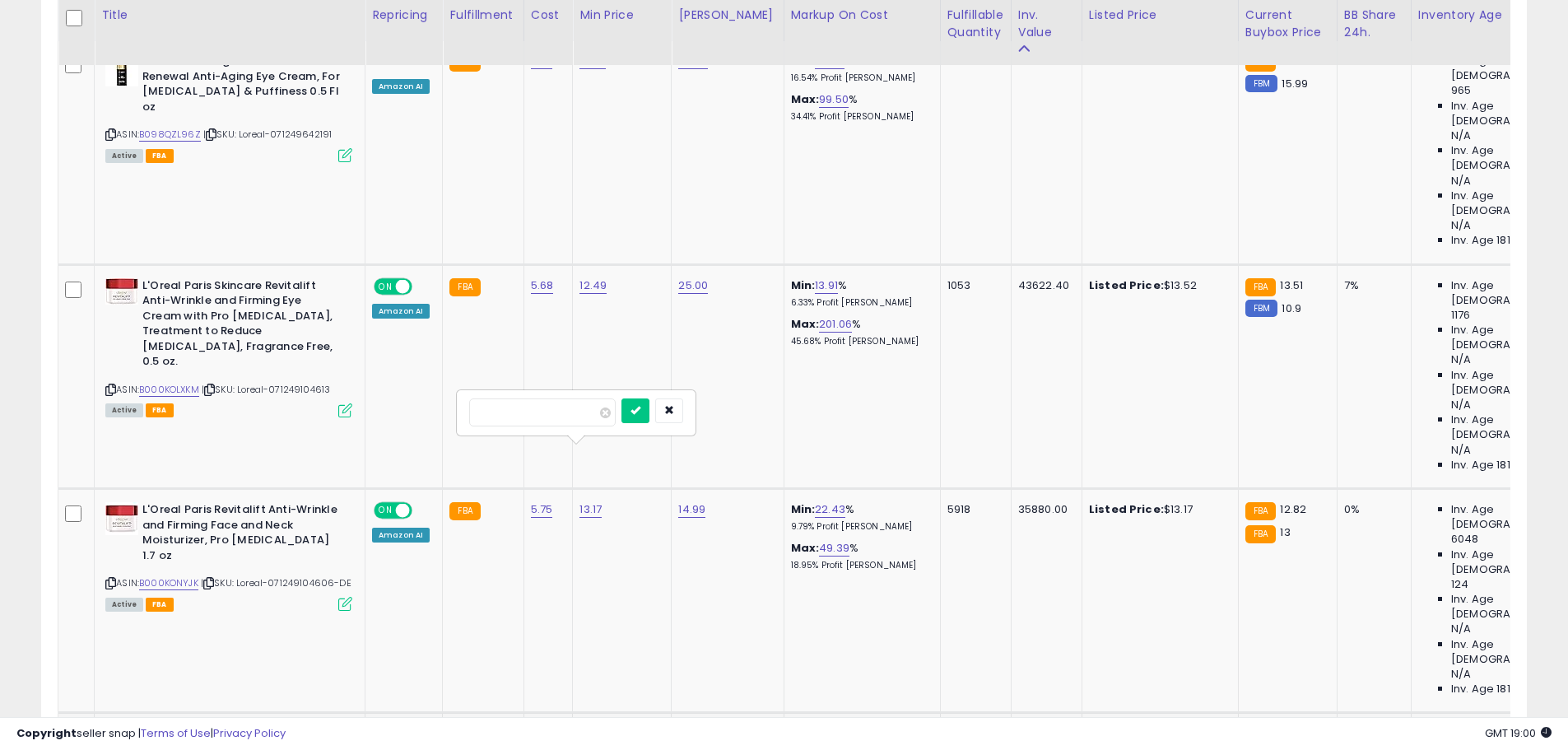
click button "submit" at bounding box center [636, 410] width 28 height 24
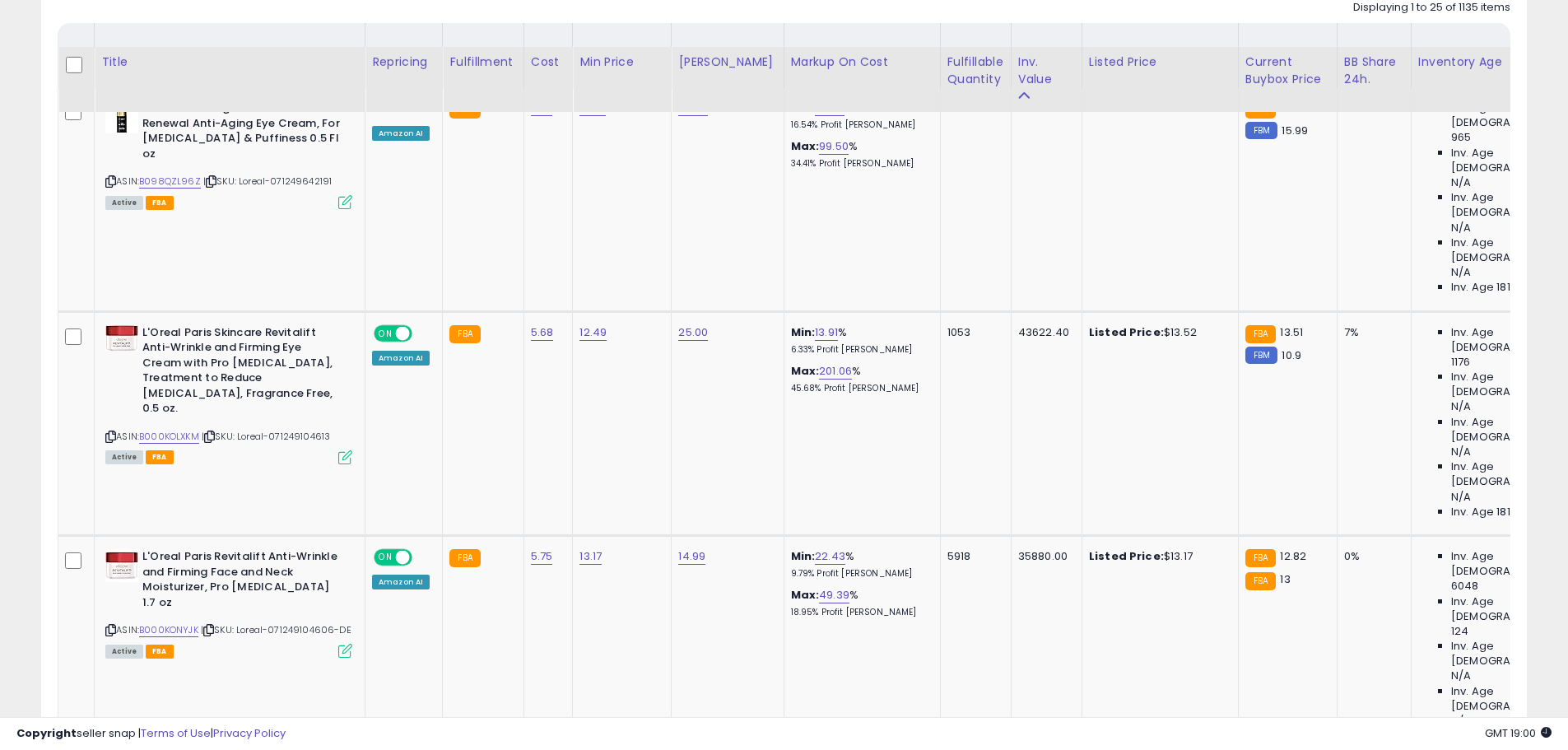
scroll to position [740, 0]
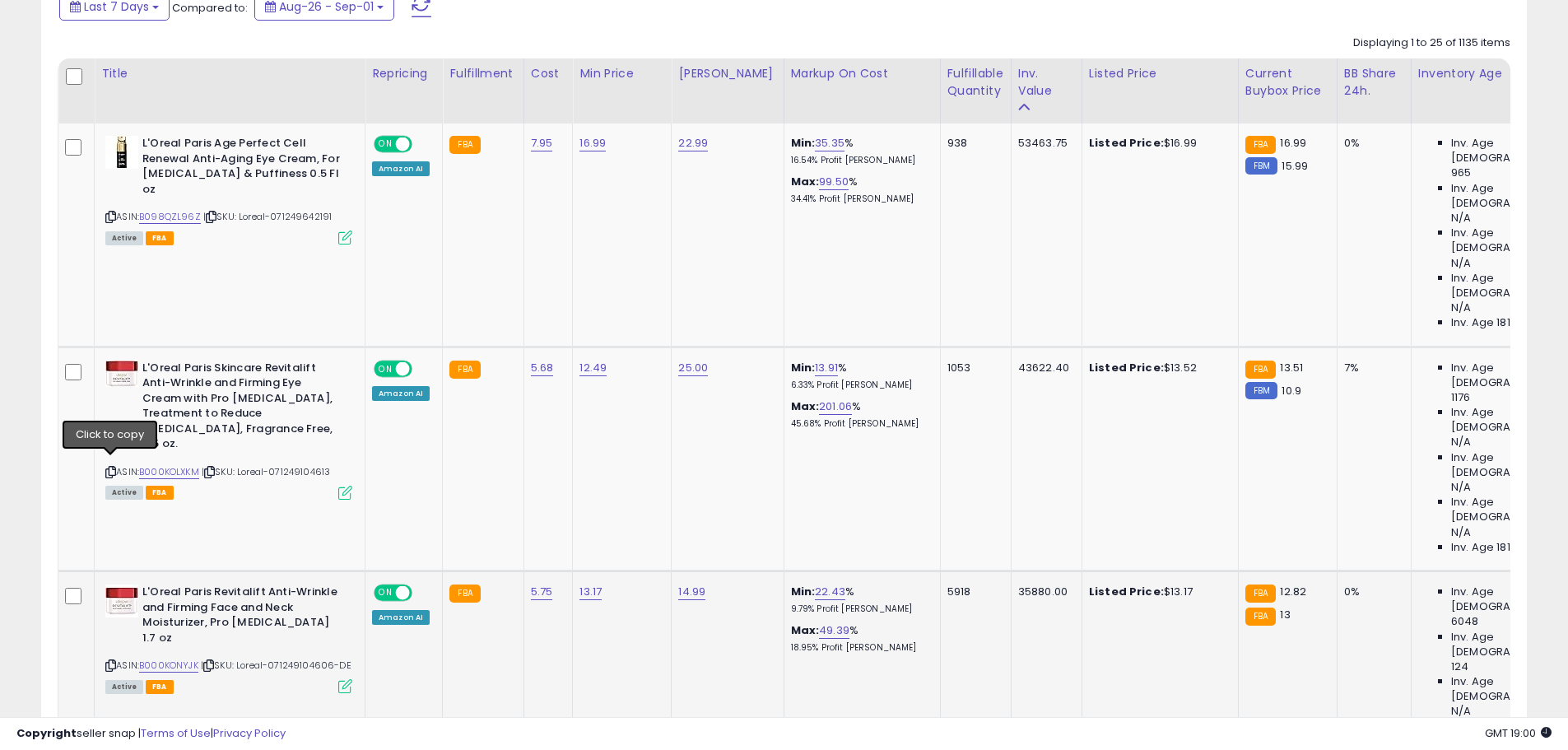
click at [107, 661] on icon at bounding box center [111, 665] width 10 height 9
click at [584, 583] on link "13.17" at bounding box center [590, 591] width 22 height 17
click at [512, 370] on input "*****" at bounding box center [540, 366] width 147 height 28
click at [512, 369] on input "*****" at bounding box center [540, 366] width 147 height 28
type input "*****"
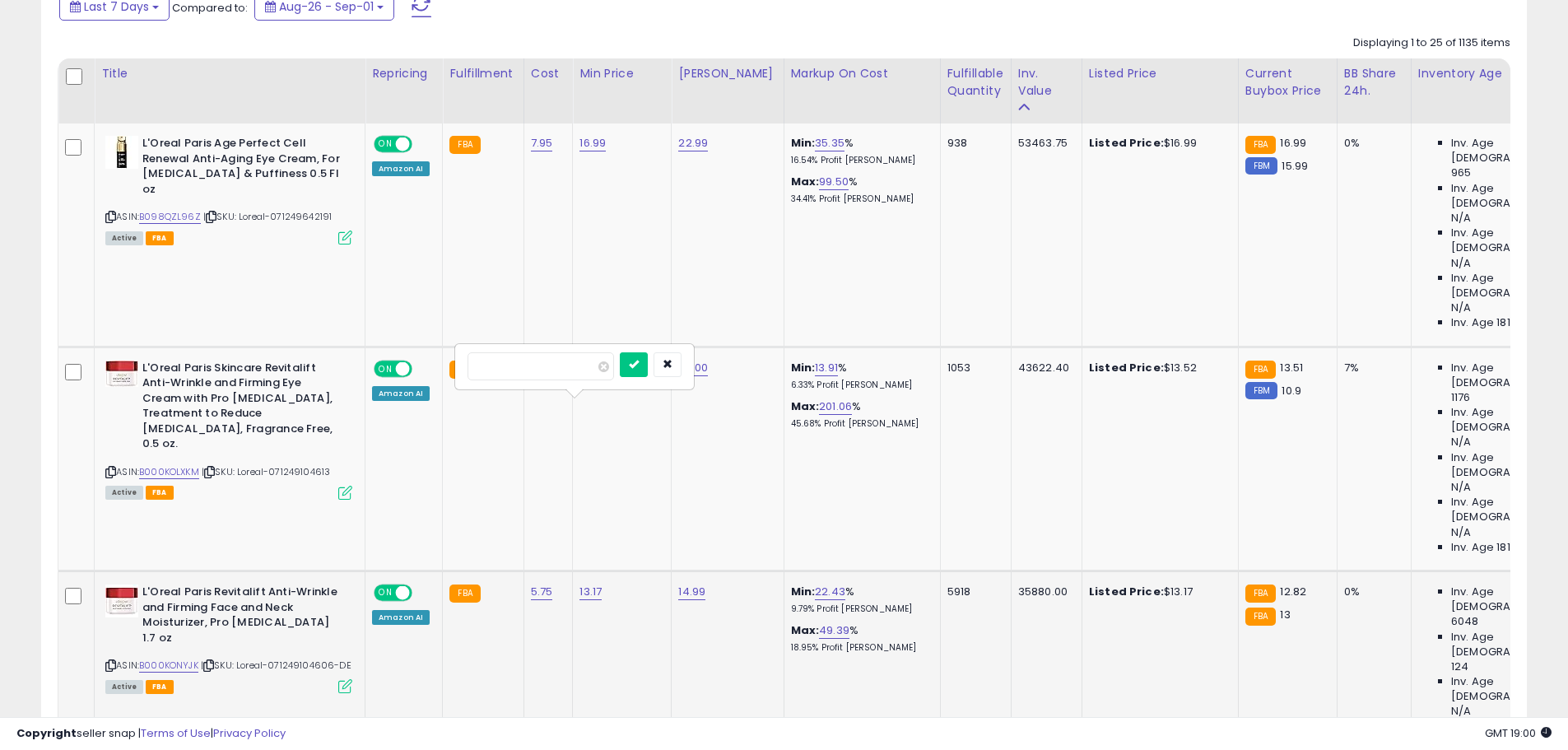
click button "submit" at bounding box center [634, 364] width 28 height 24
click at [609, 570] on td "12.79" at bounding box center [622, 682] width 99 height 224
click at [164, 465] on link "B000KOLXKM" at bounding box center [168, 472] width 60 height 14
click at [169, 210] on link "B098QZL96Z" at bounding box center [169, 217] width 62 height 14
click at [595, 150] on link "16.99" at bounding box center [593, 143] width 26 height 17
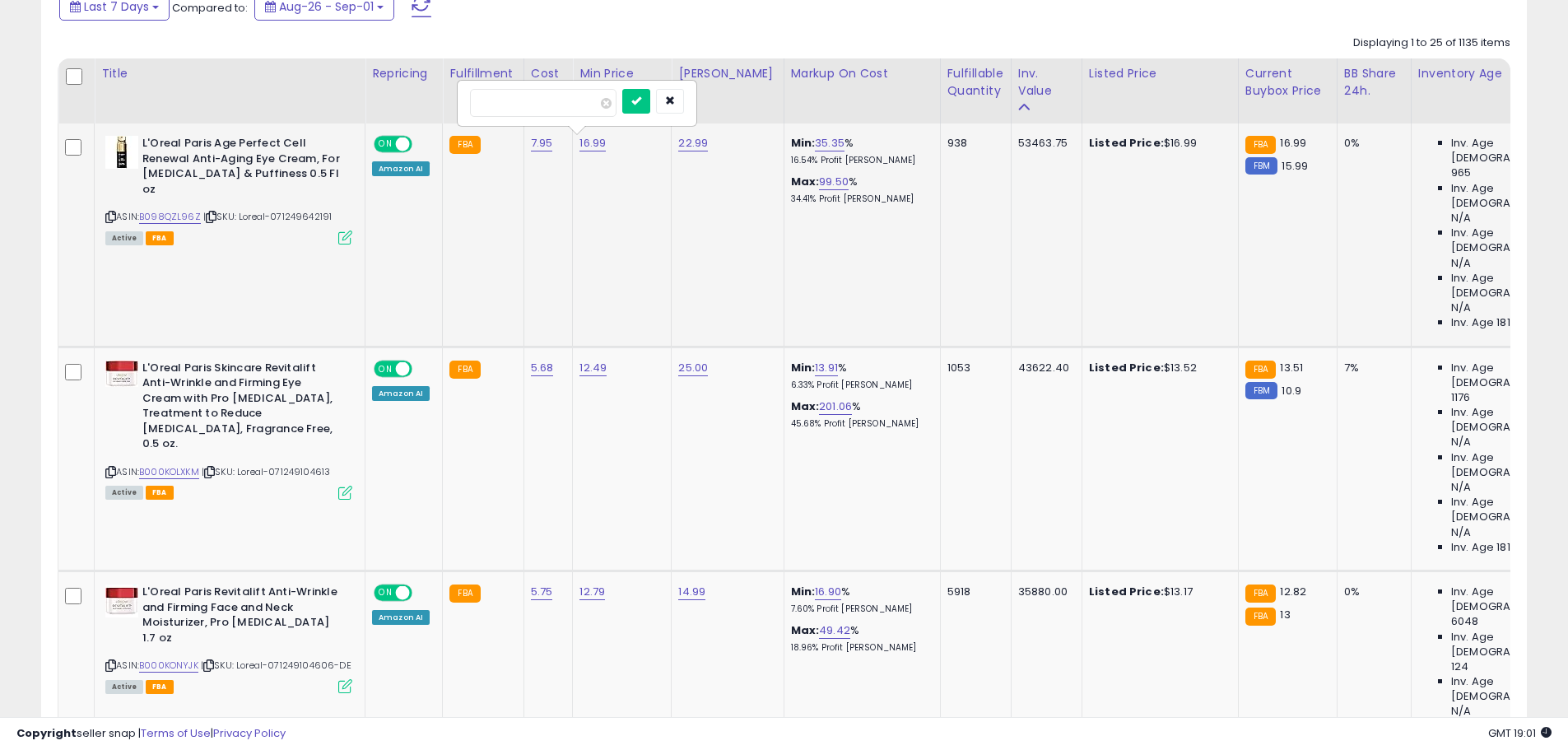
click at [497, 107] on input "*****" at bounding box center [543, 103] width 147 height 28
type input "*****"
click button "submit" at bounding box center [636, 101] width 28 height 24
drag, startPoint x: 1011, startPoint y: 143, endPoint x: 1002, endPoint y: 144, distance: 9.1
click at [1018, 144] on div "53463.75" at bounding box center [1043, 143] width 51 height 15
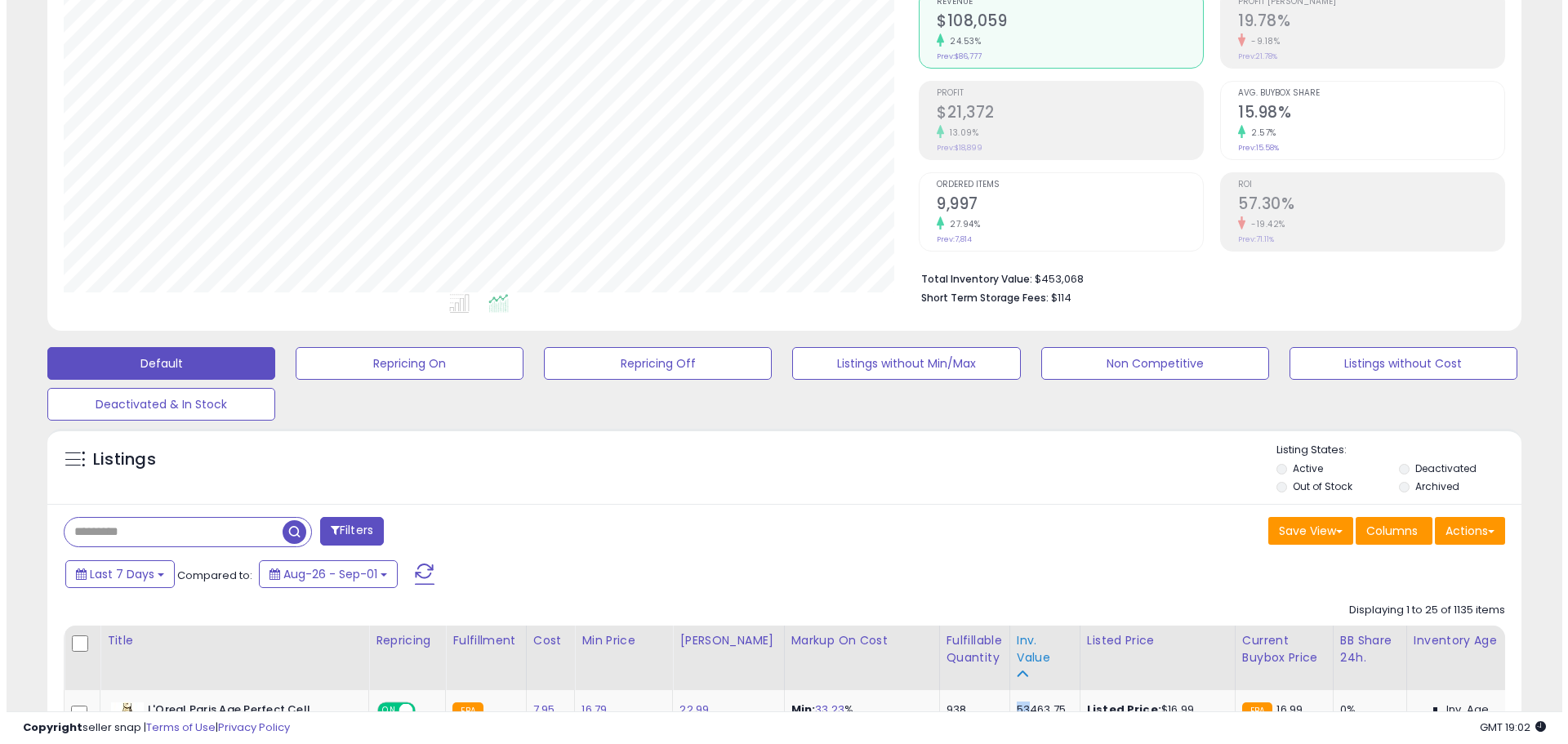
scroll to position [0, 0]
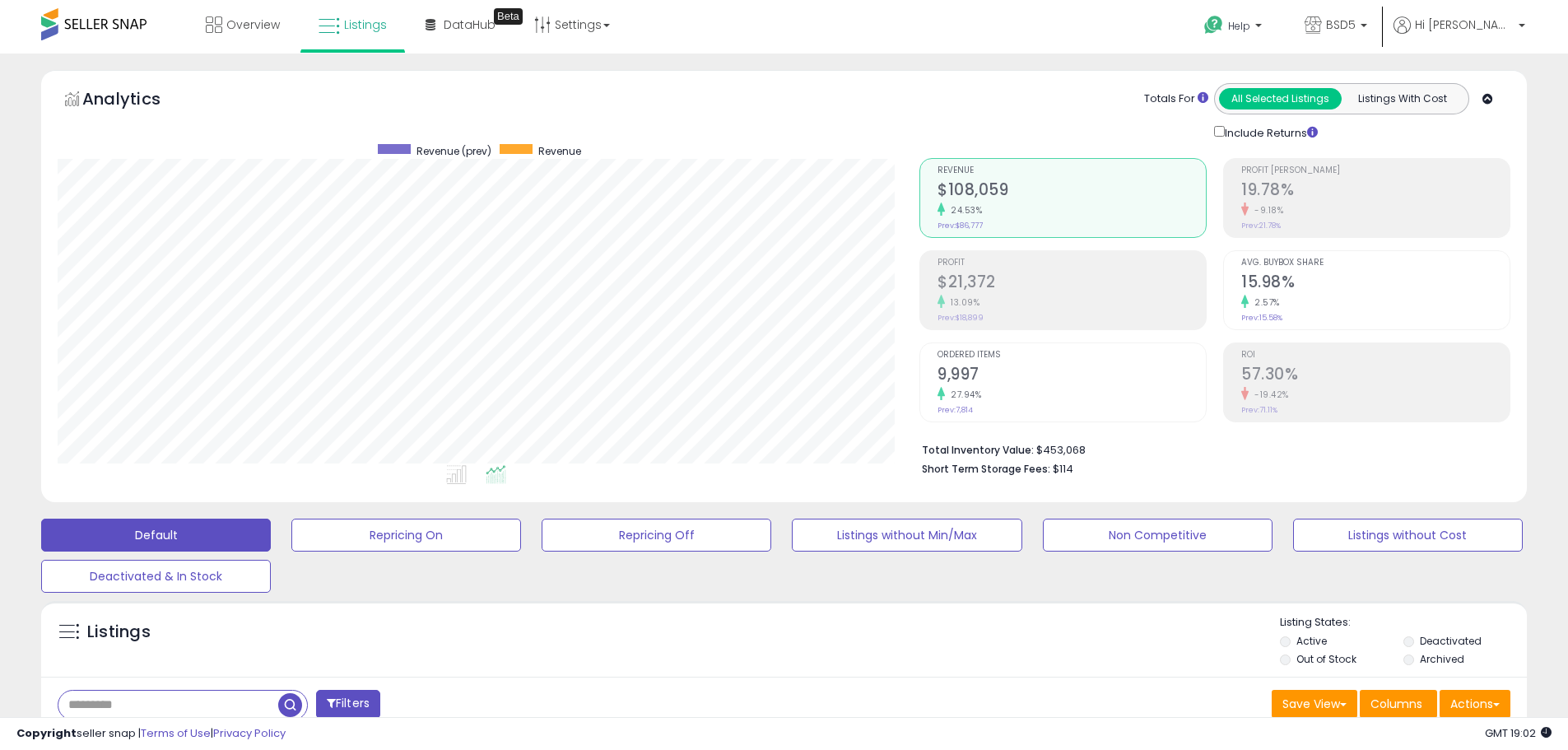
click at [1461, 640] on label "Deactivated" at bounding box center [1450, 641] width 62 height 14
click at [1291, 675] on div "Apply" at bounding box center [1297, 678] width 35 height 16
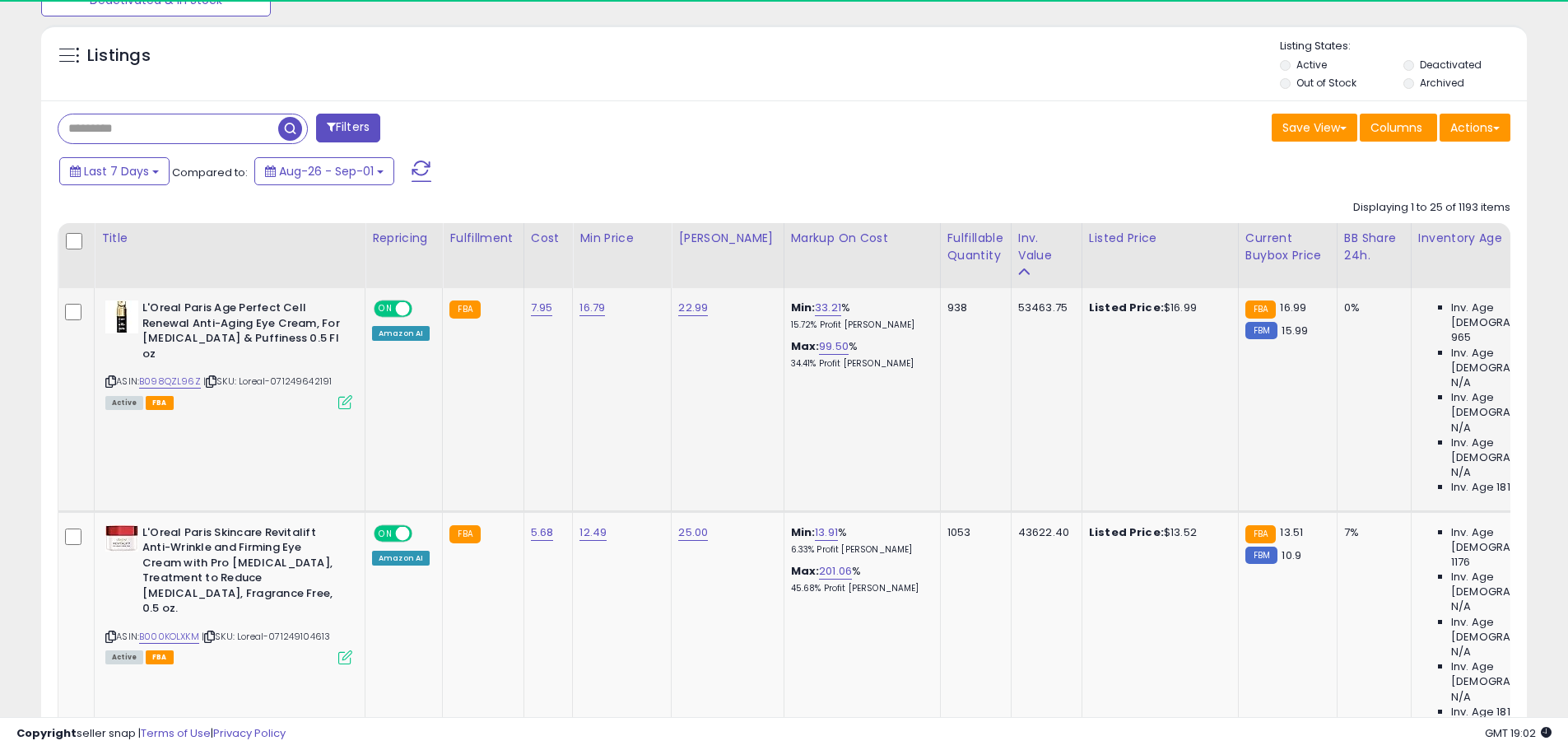
scroll to position [337, 862]
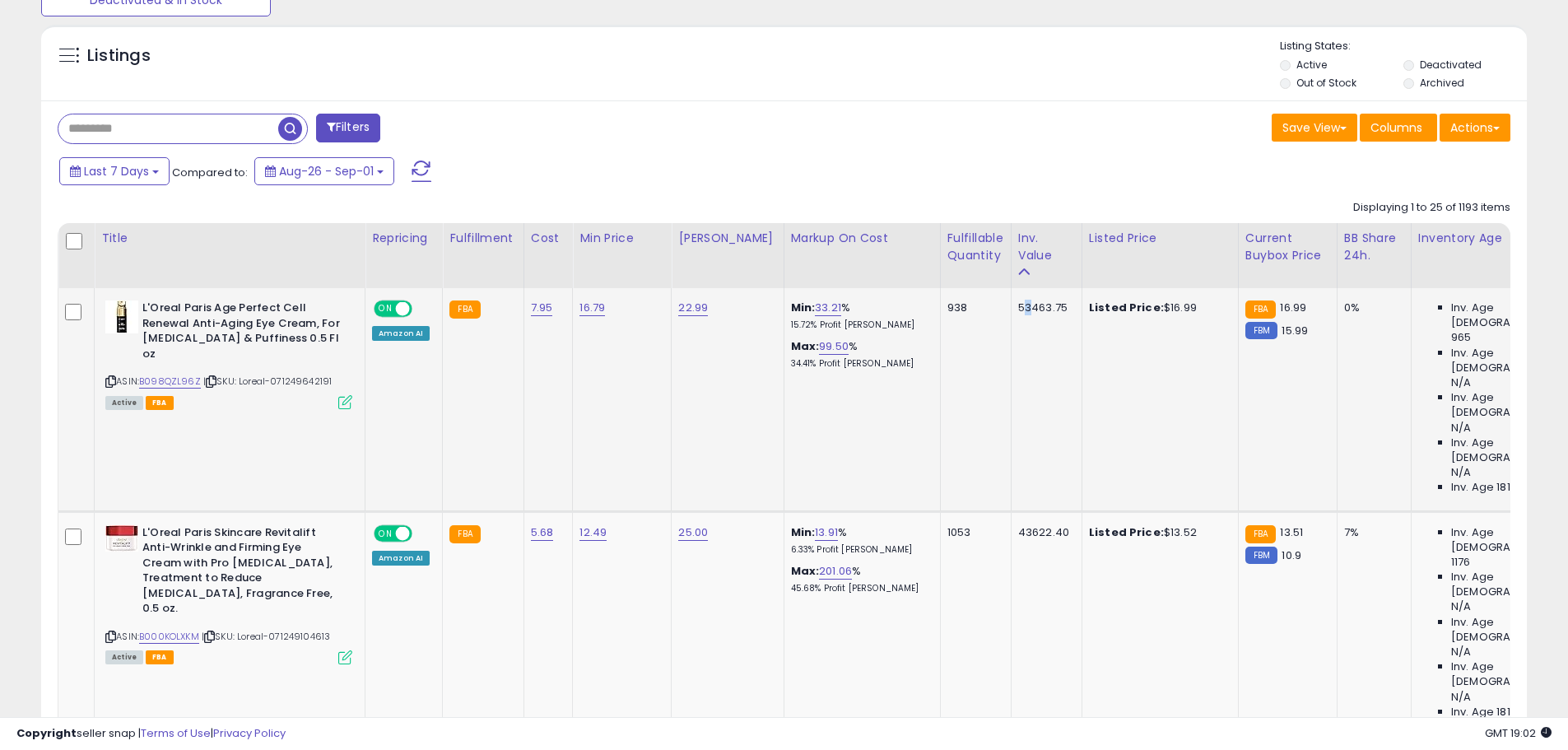
drag, startPoint x: 1010, startPoint y: 310, endPoint x: 1012, endPoint y: 319, distance: 9.2
click at [1012, 319] on td "53463.75" at bounding box center [1045, 399] width 71 height 223
click at [1018, 312] on div "53463.75" at bounding box center [1043, 307] width 51 height 15
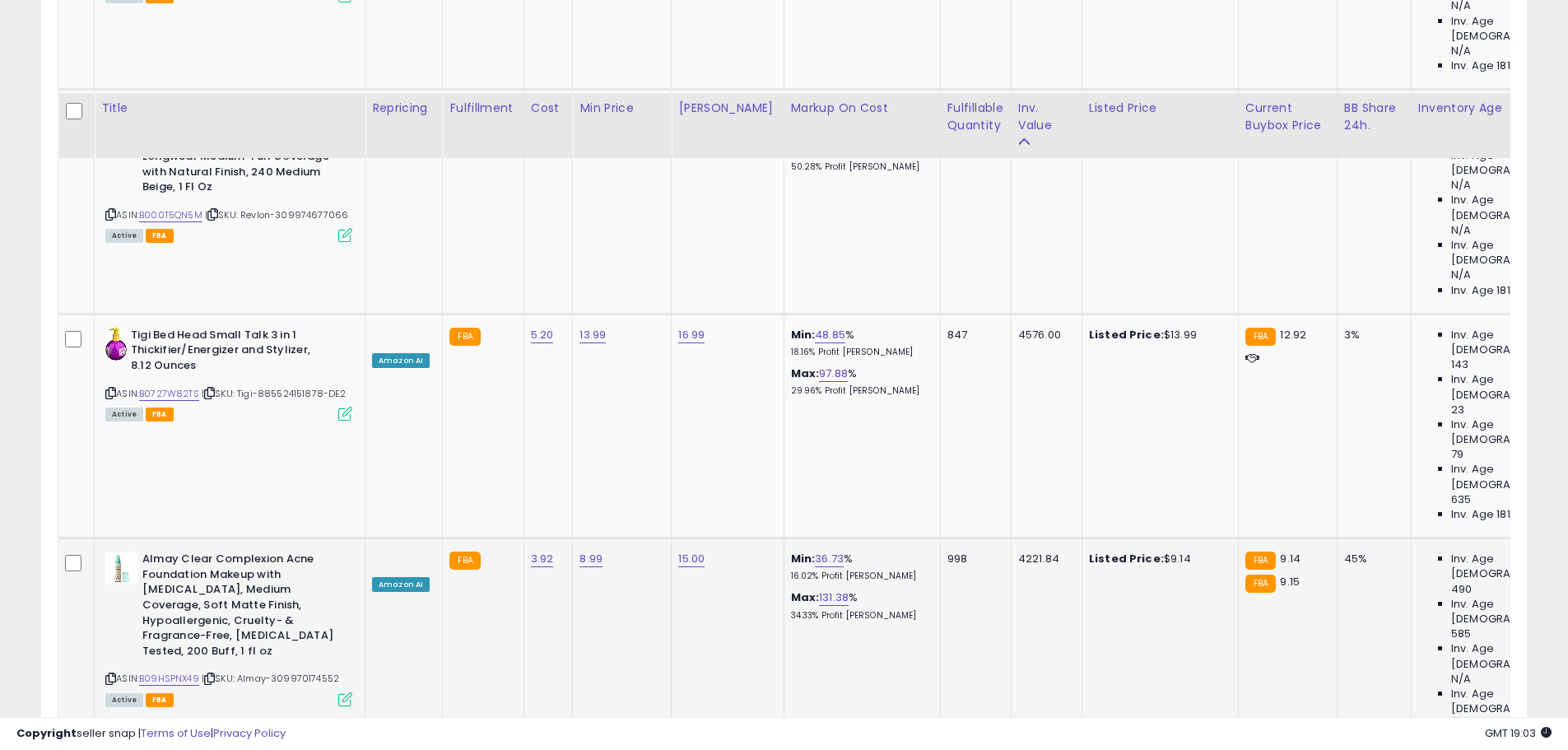
scroll to position [3621, 0]
